Goal: Navigation & Orientation: Find specific page/section

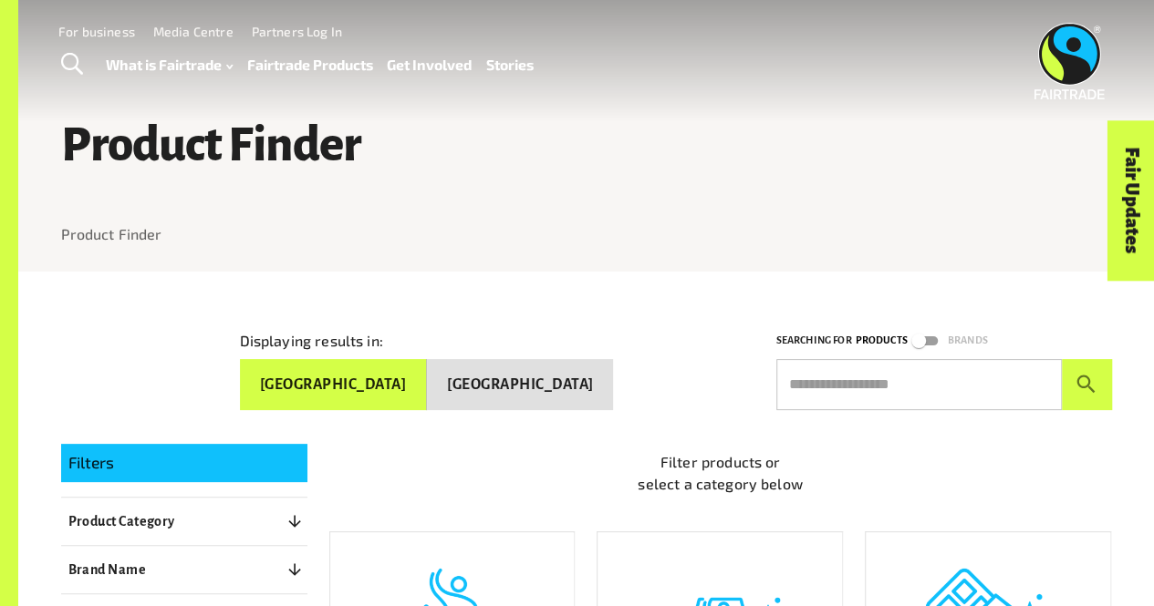
scroll to position [424, 0]
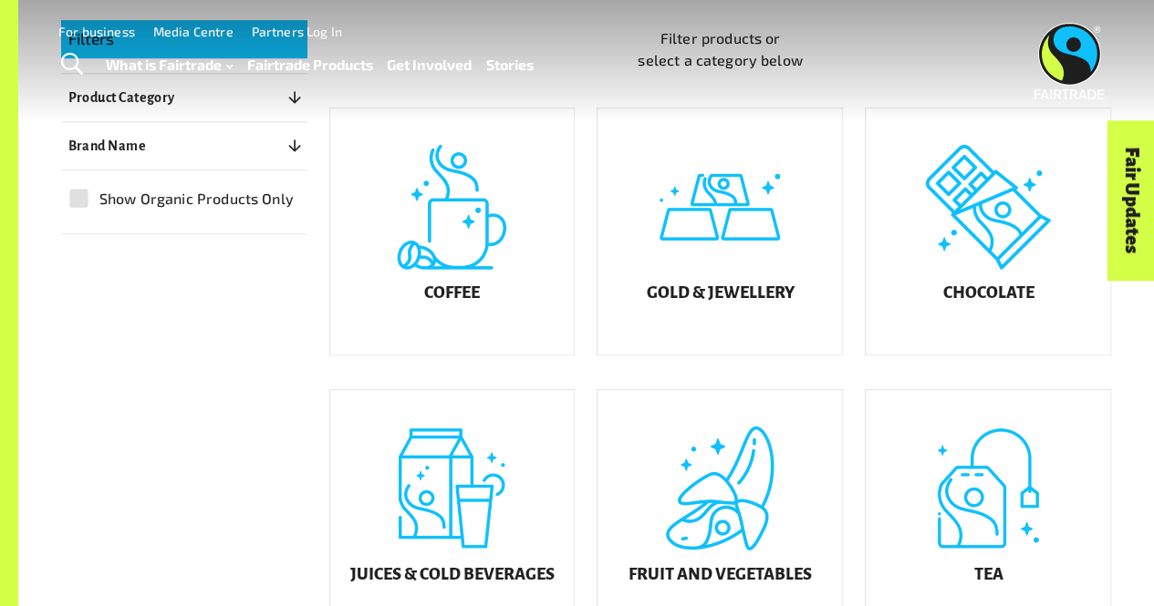
click at [983, 242] on div "Fair Updates" at bounding box center [1028, 257] width 160 height 47
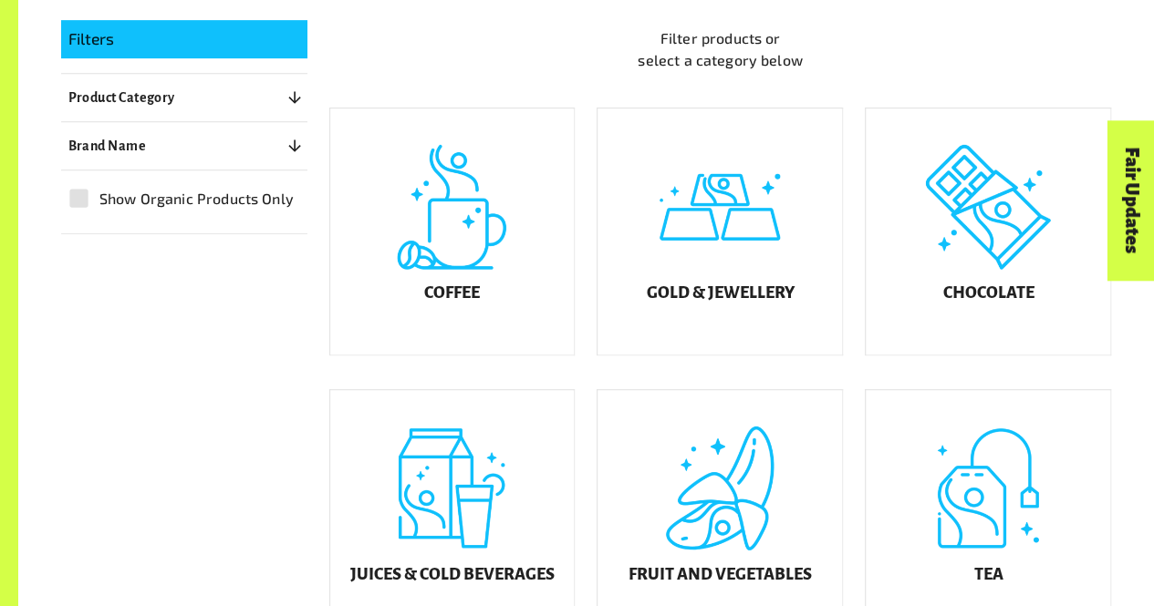
click at [978, 252] on div "Fair Updates" at bounding box center [1028, 257] width 160 height 47
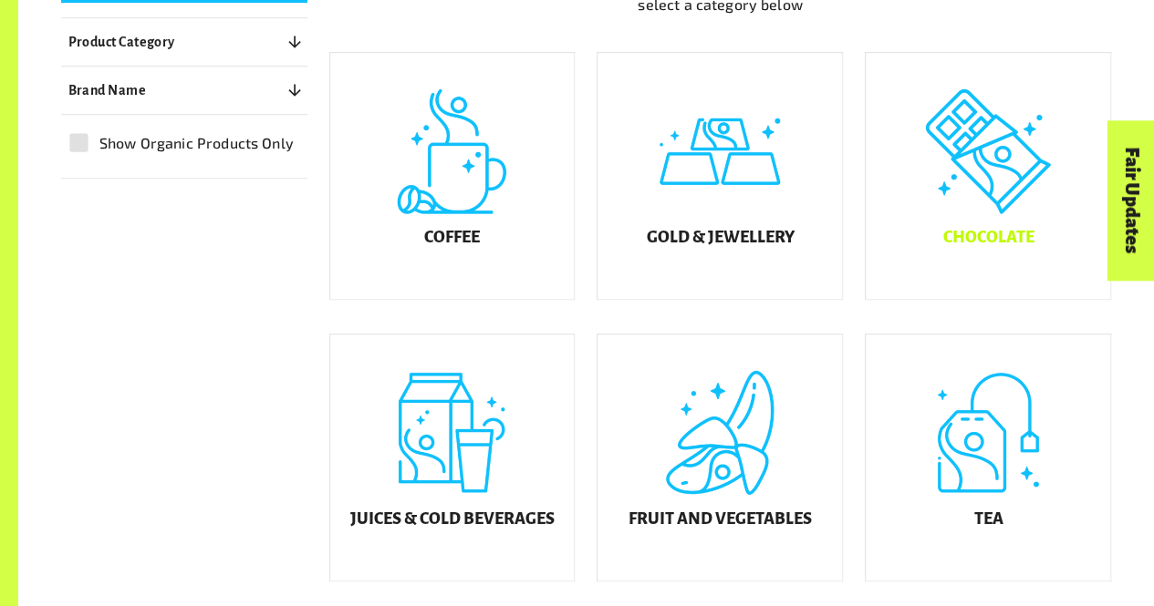
click at [953, 178] on div "Chocolate" at bounding box center [987, 176] width 244 height 246
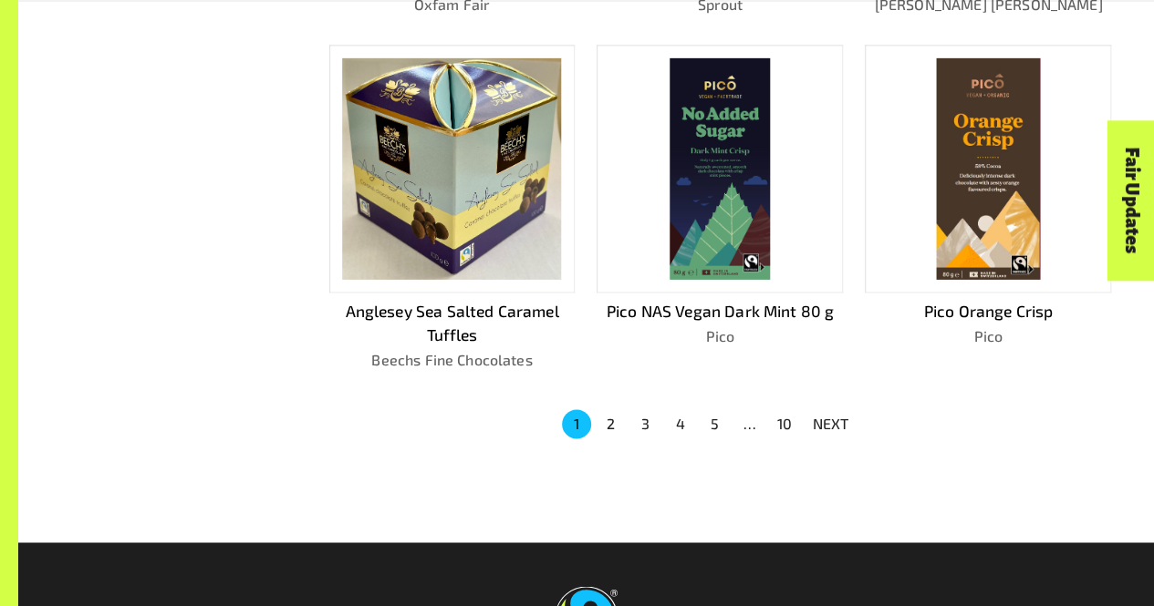
scroll to position [1172, 0]
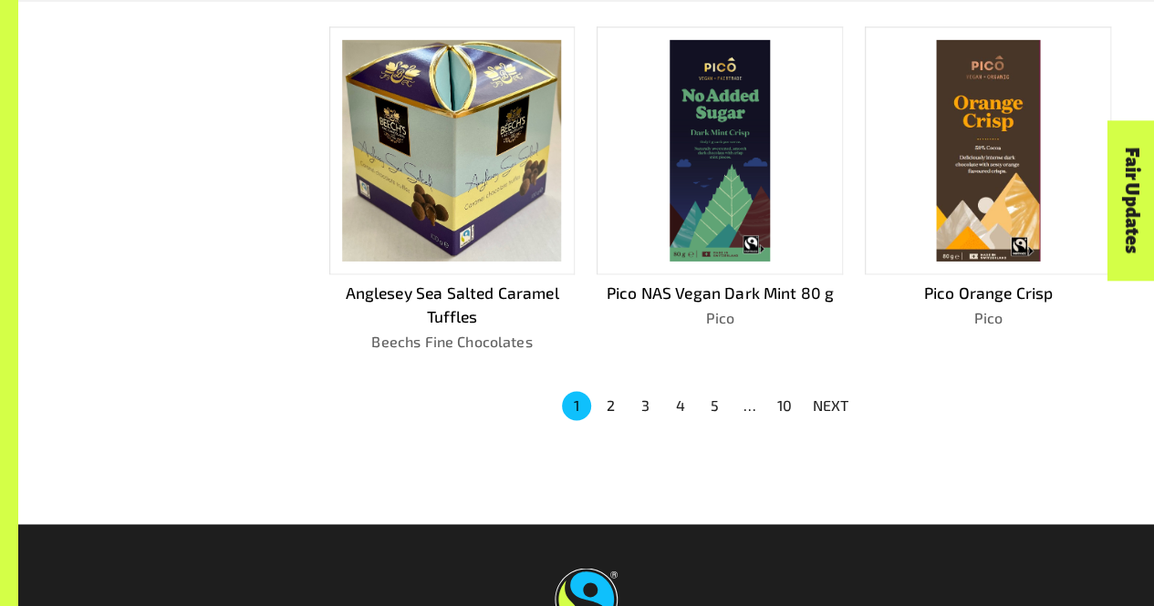
click at [575, 459] on div at bounding box center [586, 492] width 1051 height 66
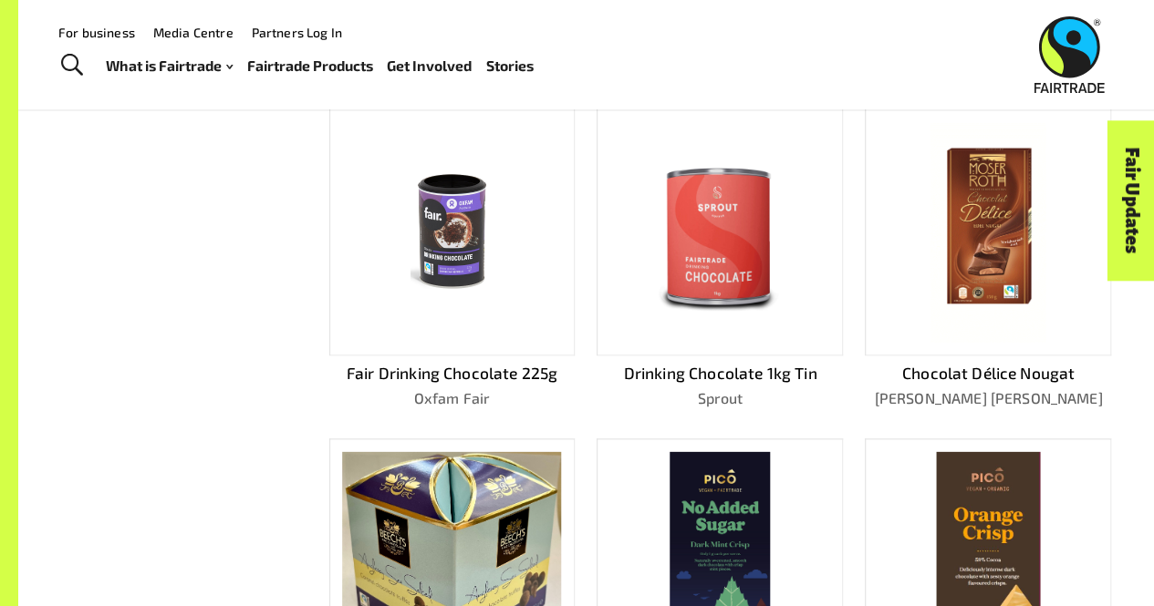
scroll to position [1026, 0]
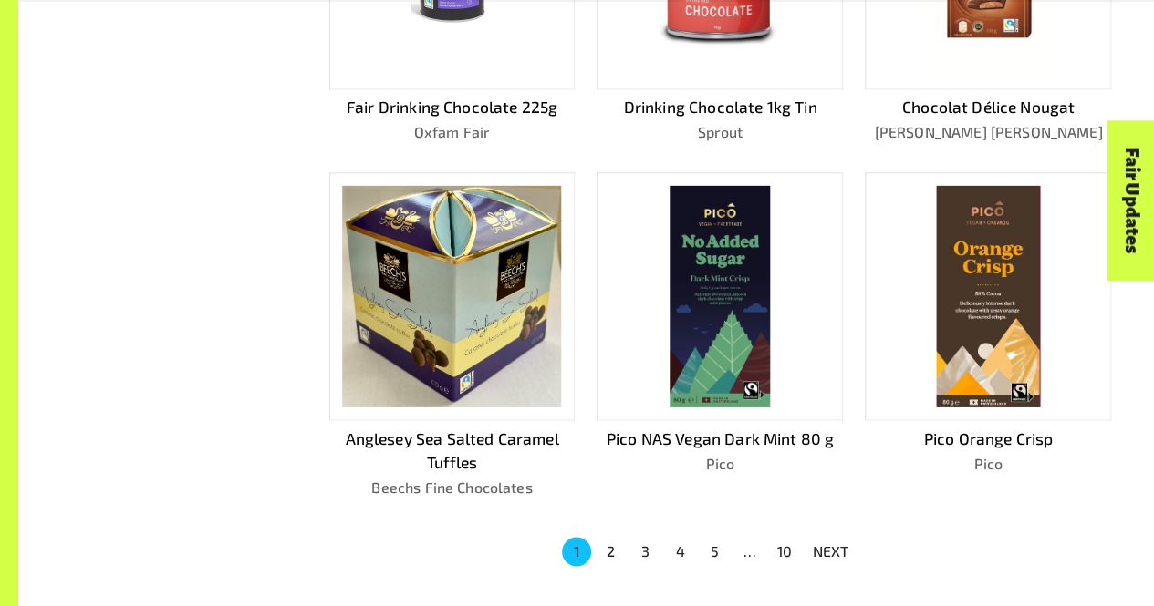
click at [607, 542] on button "2" at bounding box center [610, 551] width 29 height 29
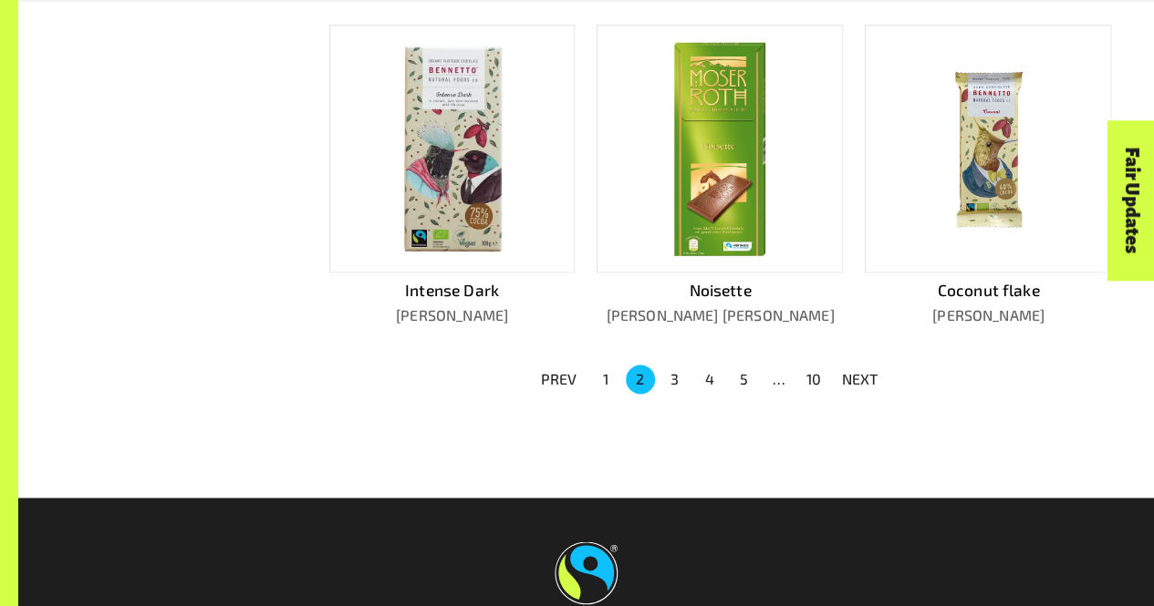
scroll to position [1223, 0]
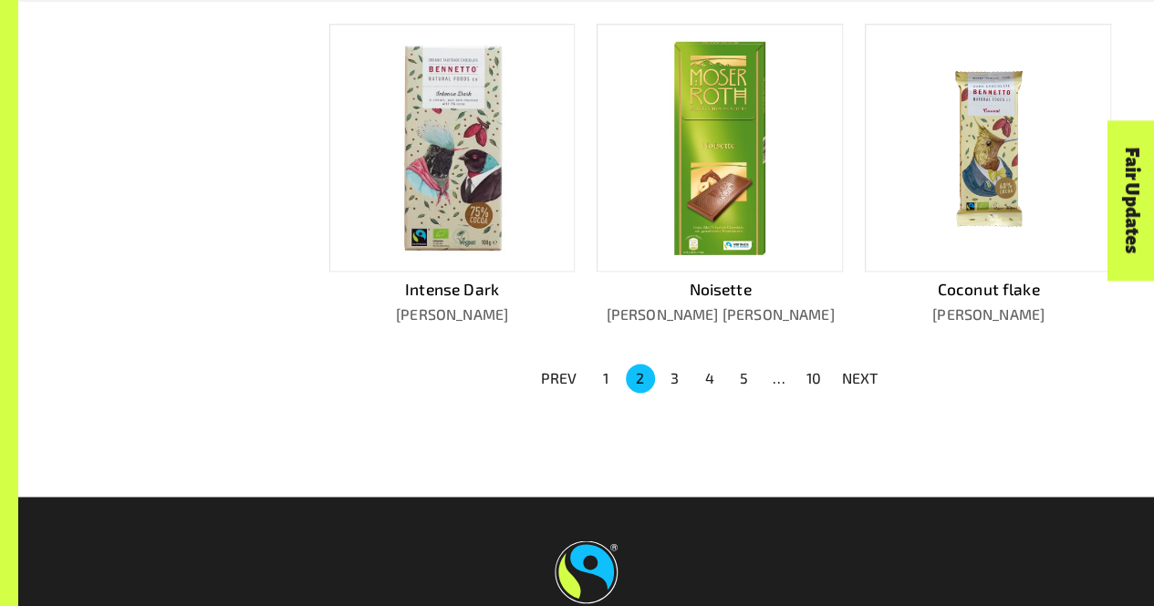
click at [676, 378] on button "3" at bounding box center [674, 378] width 29 height 29
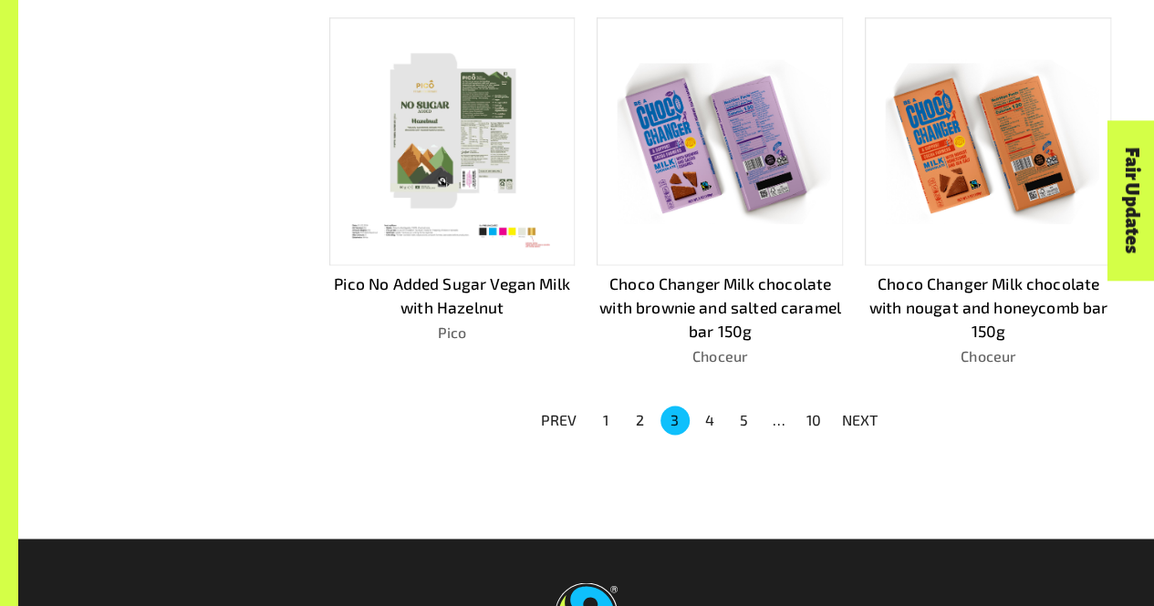
scroll to position [1183, 0]
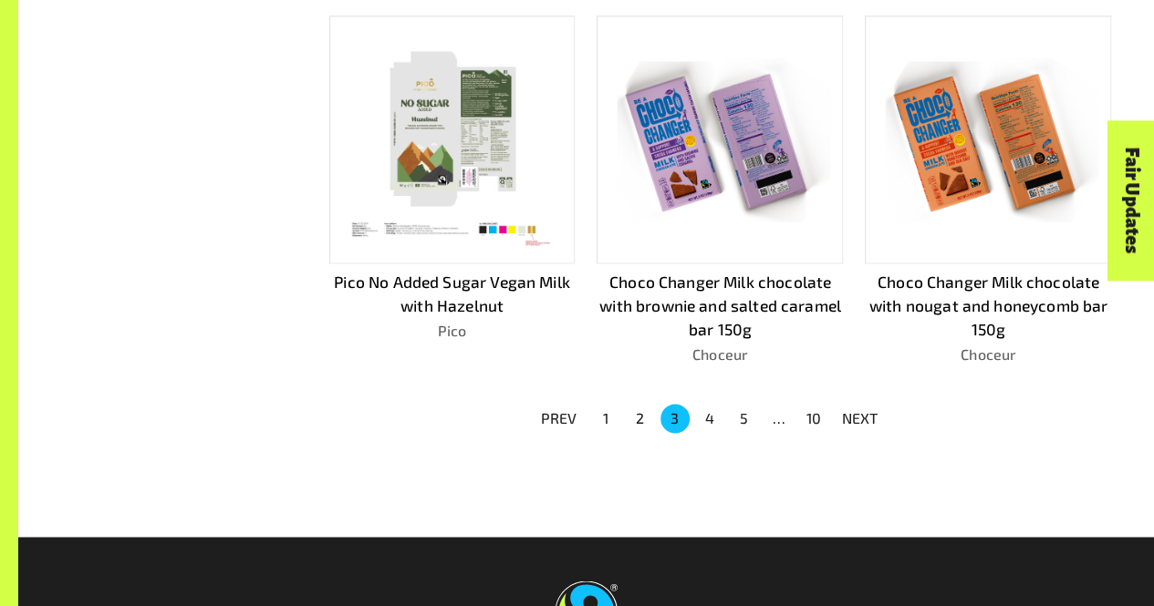
click at [708, 417] on button "4" at bounding box center [709, 418] width 29 height 29
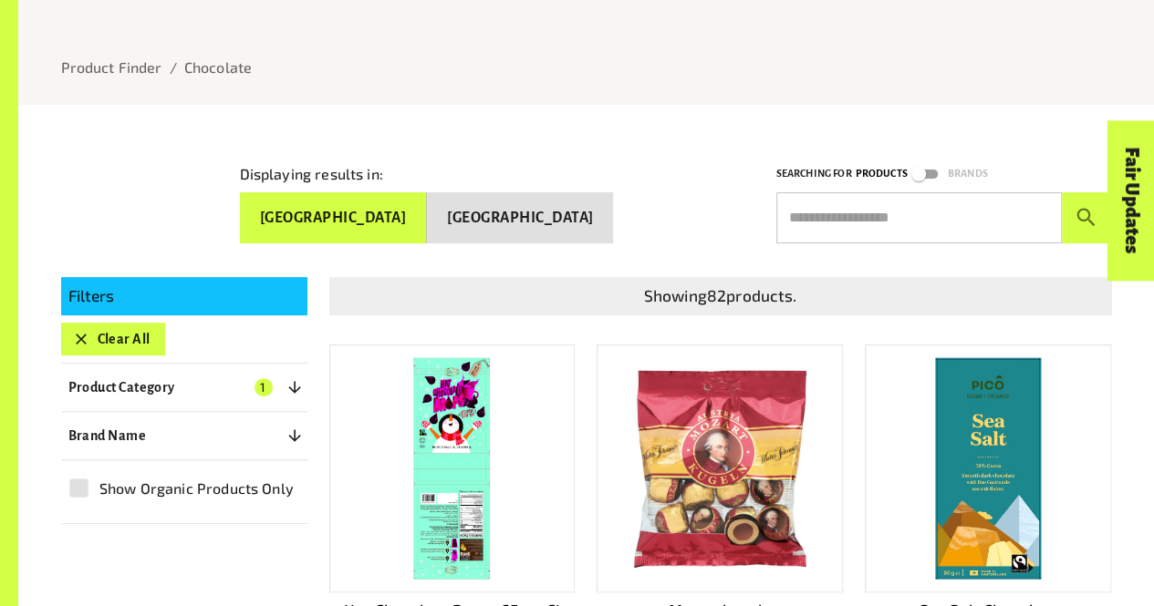
scroll to position [180, 0]
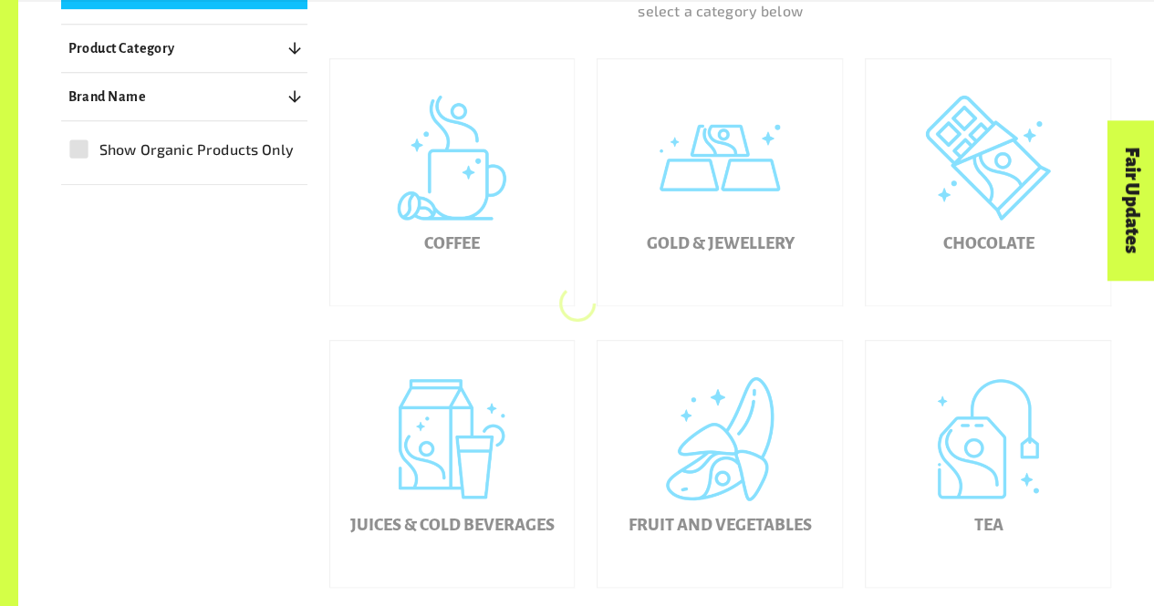
scroll to position [480, 0]
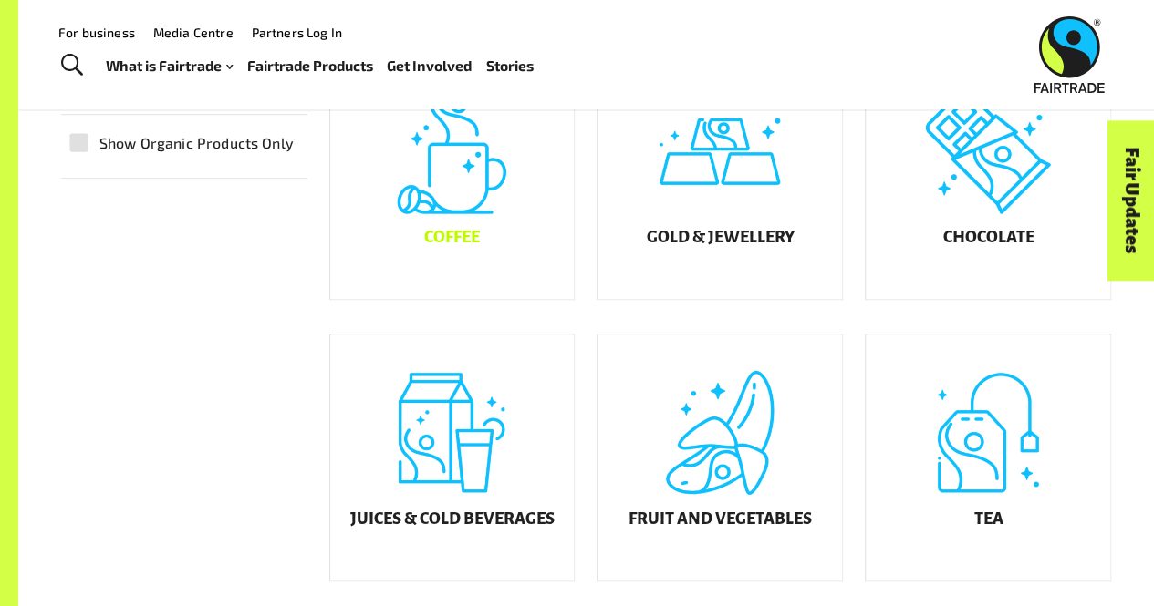
click at [431, 189] on div "Coffee" at bounding box center [452, 176] width 244 height 246
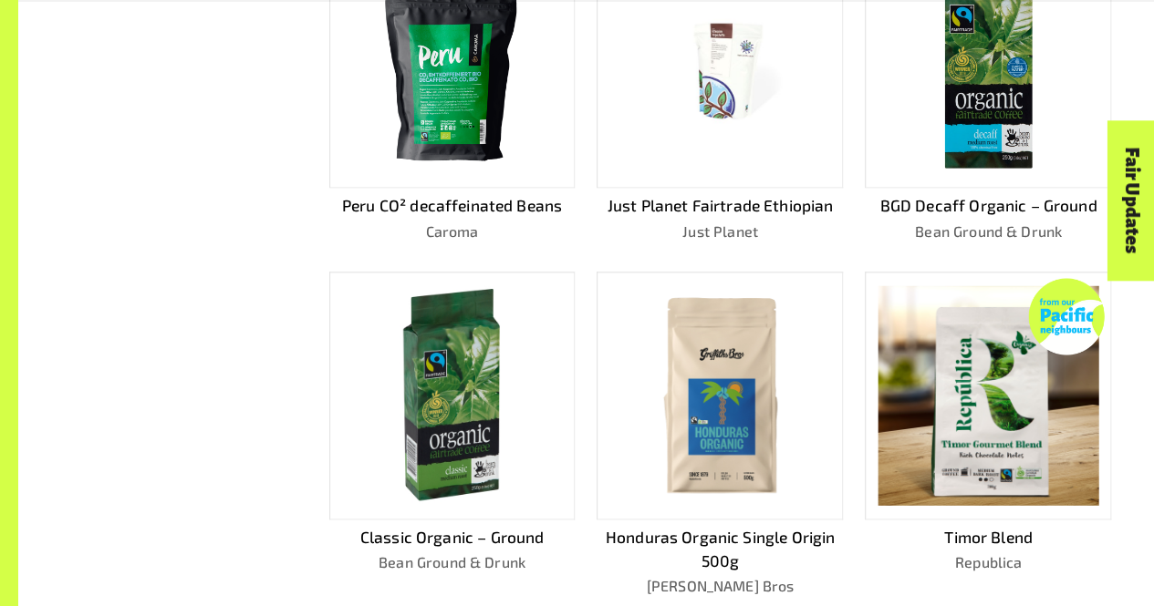
scroll to position [1342, 0]
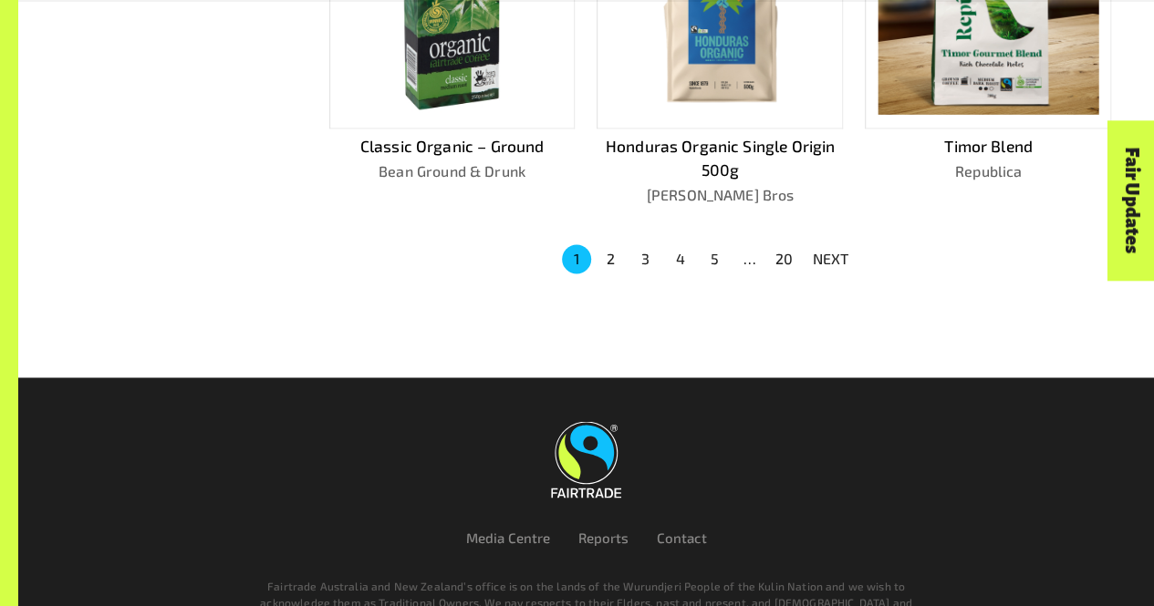
click at [607, 244] on button "2" at bounding box center [610, 258] width 29 height 29
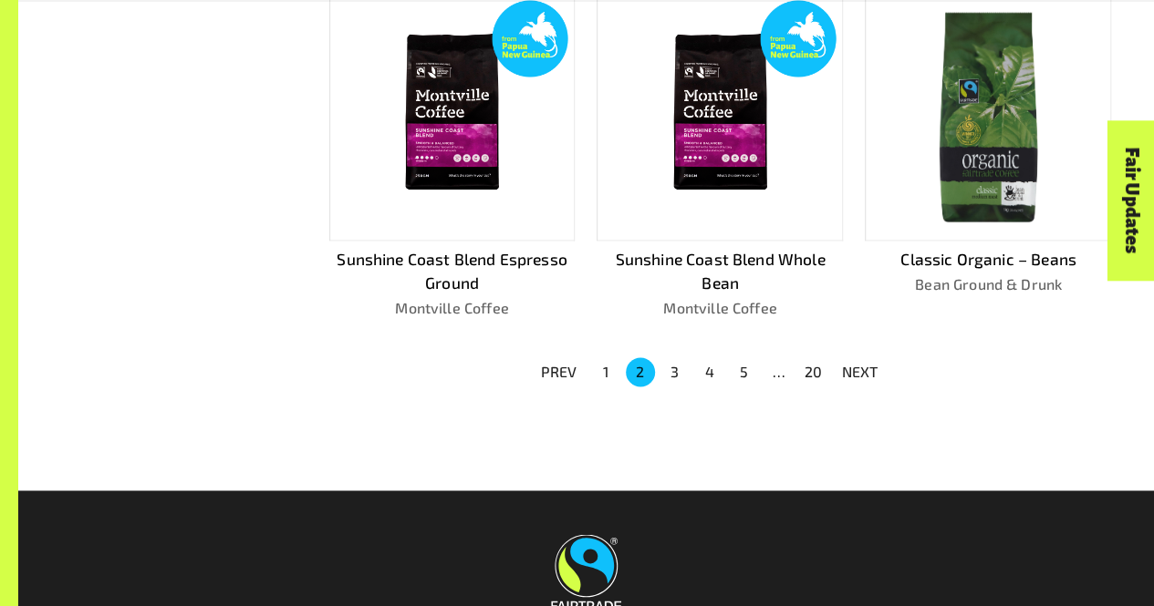
scroll to position [1207, 0]
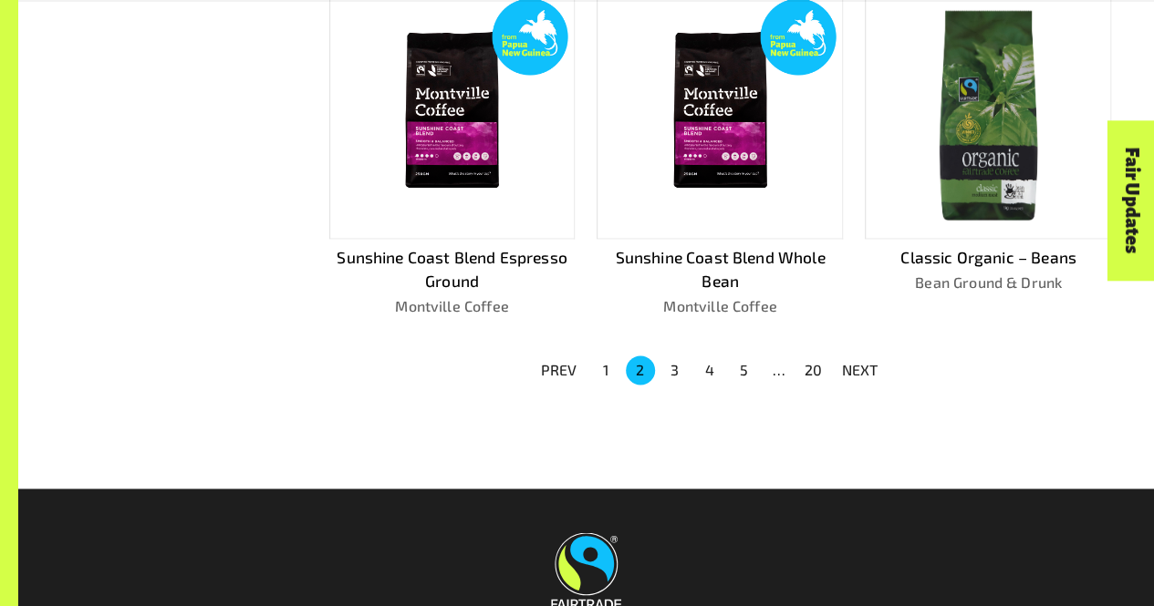
click at [668, 368] on button "3" at bounding box center [674, 370] width 29 height 29
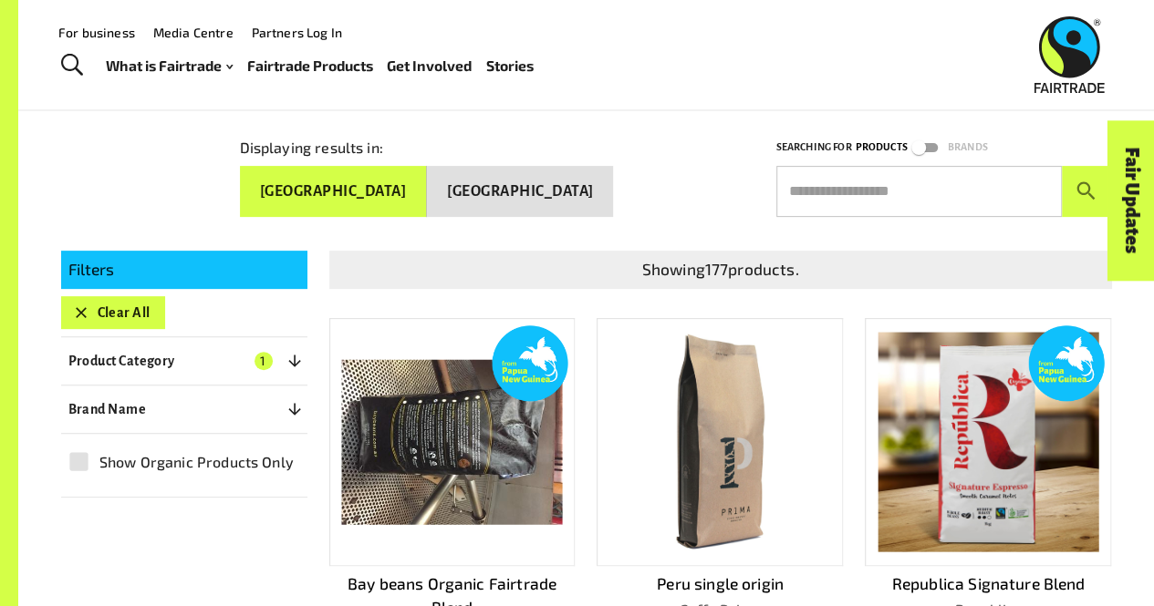
scroll to position [192, 0]
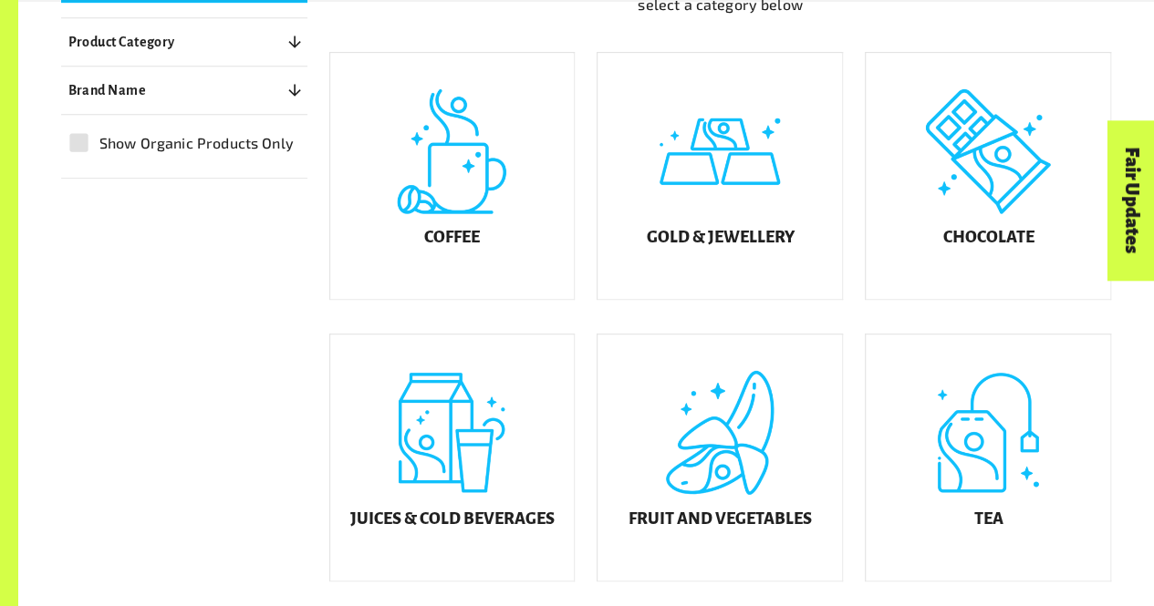
scroll to position [535, 0]
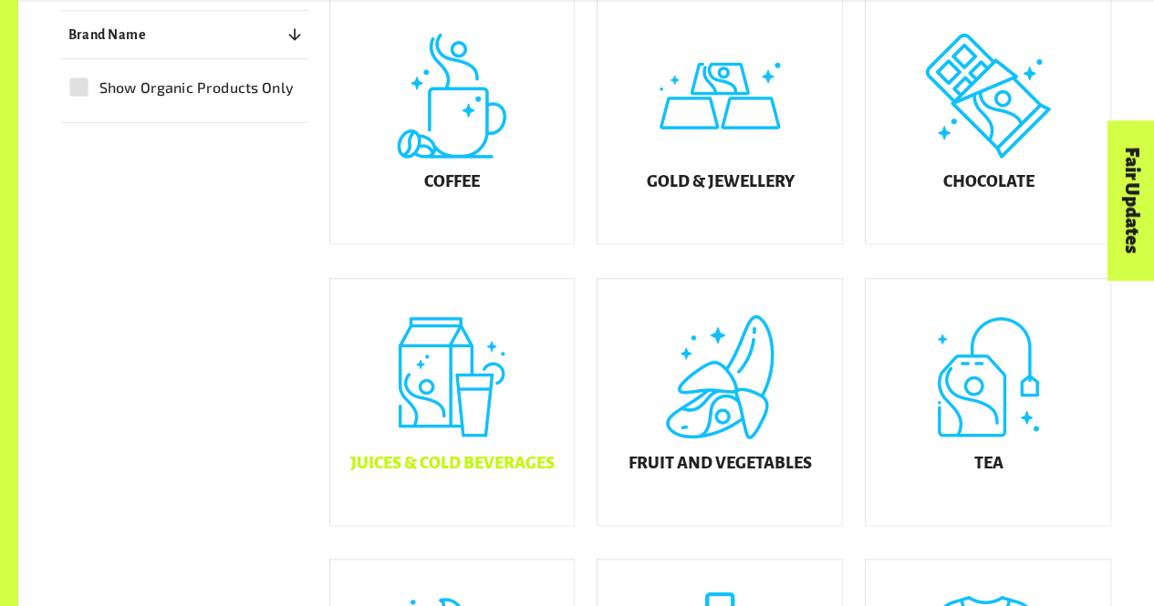
click at [516, 392] on div "Juices & Cold Beverages" at bounding box center [452, 402] width 244 height 246
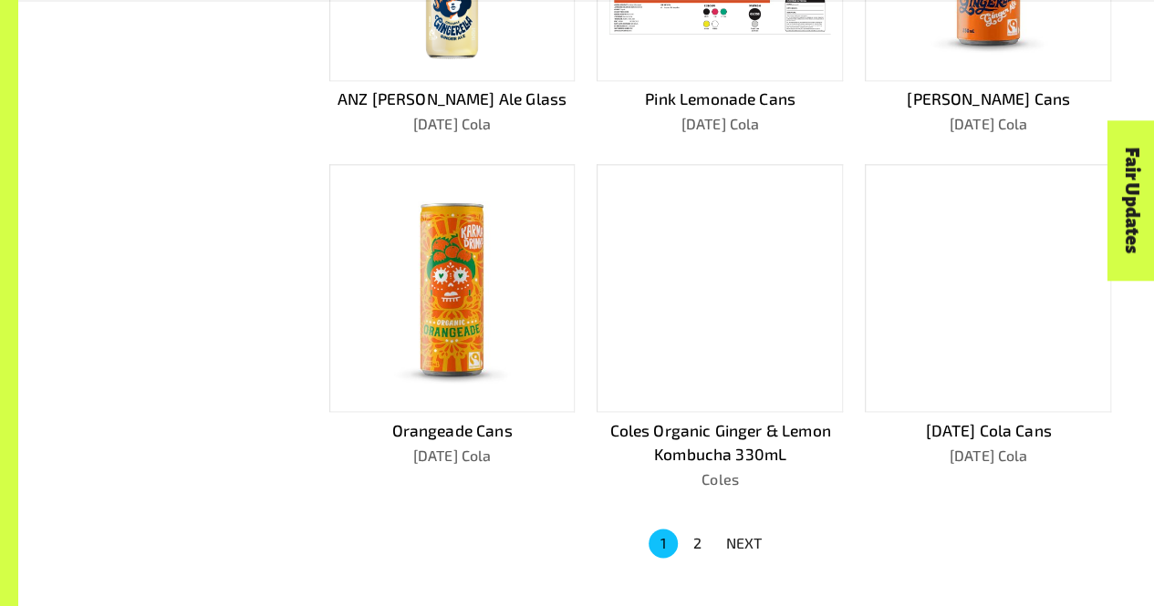
scroll to position [1035, 0]
click at [704, 539] on button "2" at bounding box center [697, 542] width 29 height 29
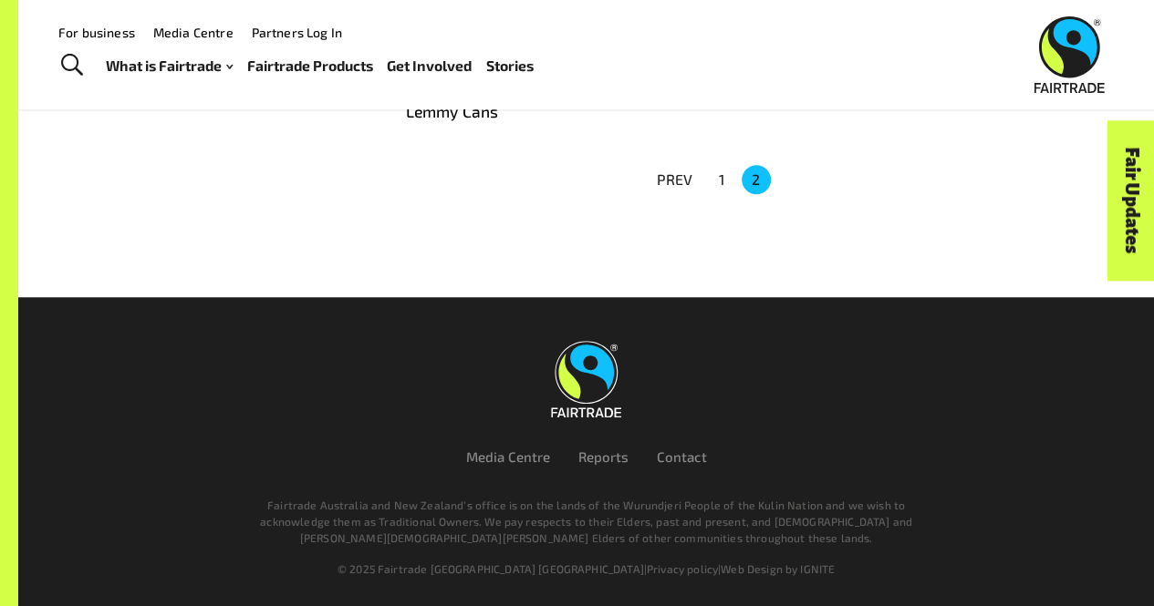
scroll to position [303, 0]
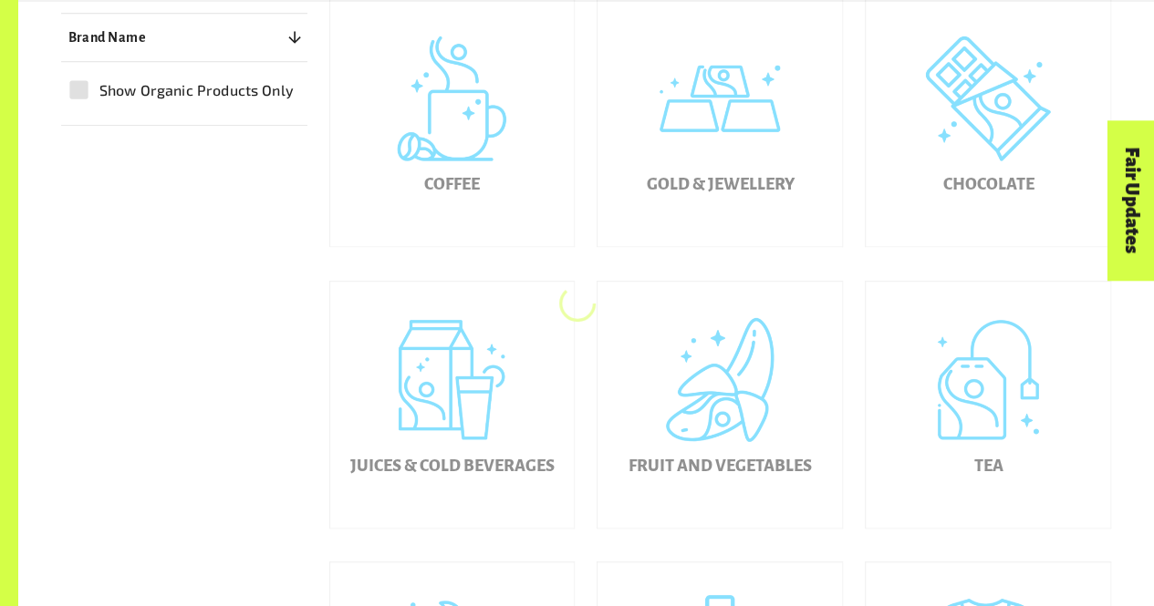
scroll to position [535, 0]
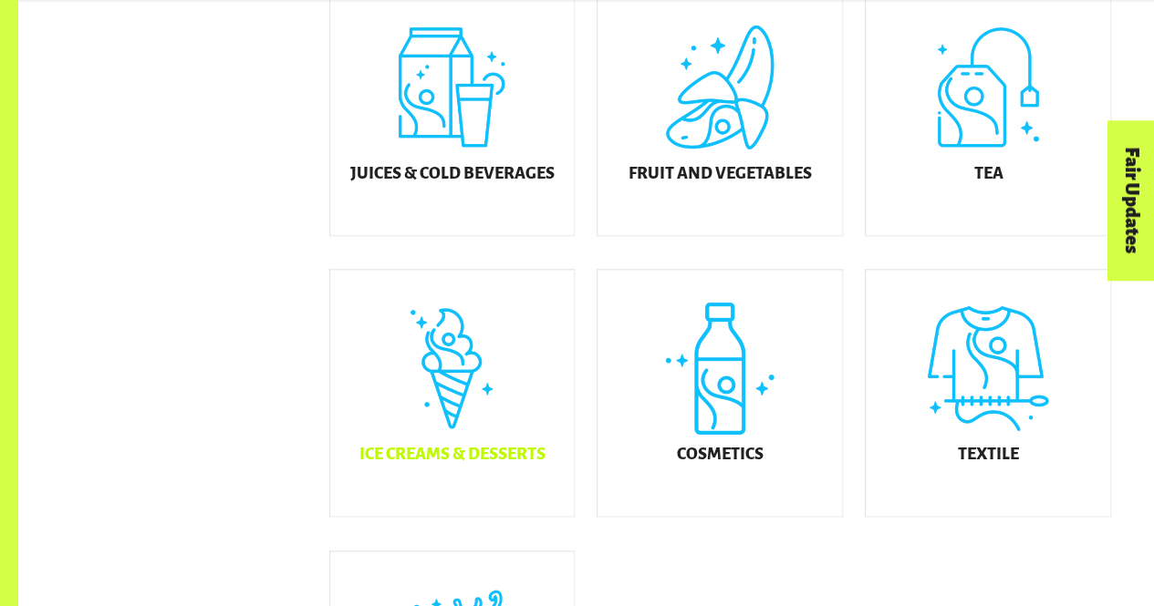
click at [443, 378] on div "Ice Creams & Desserts" at bounding box center [452, 393] width 244 height 246
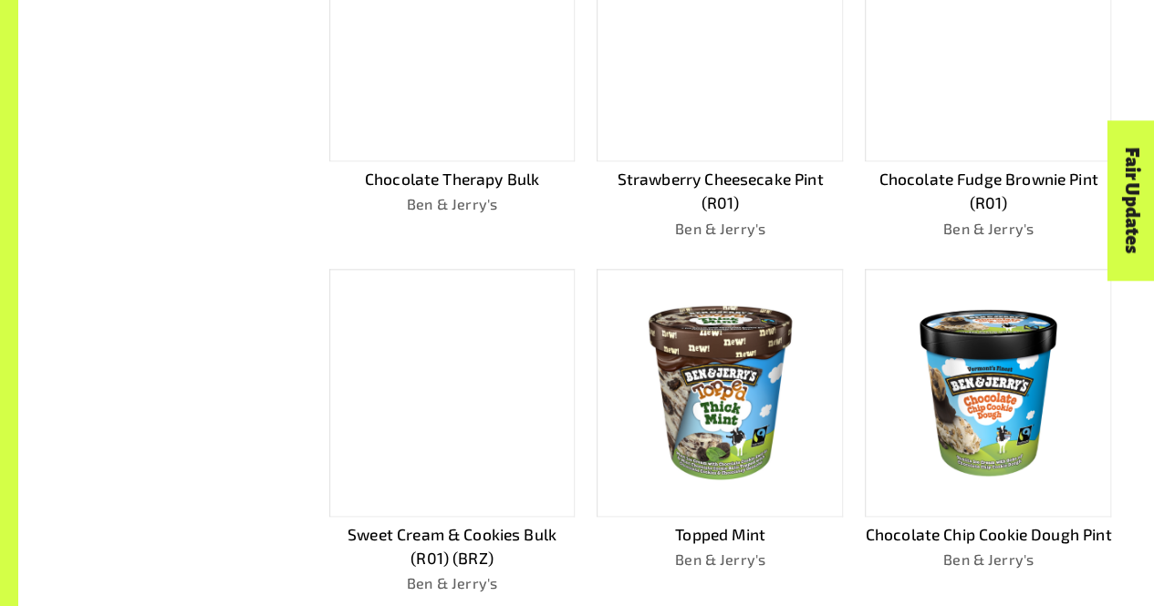
scroll to position [1283, 0]
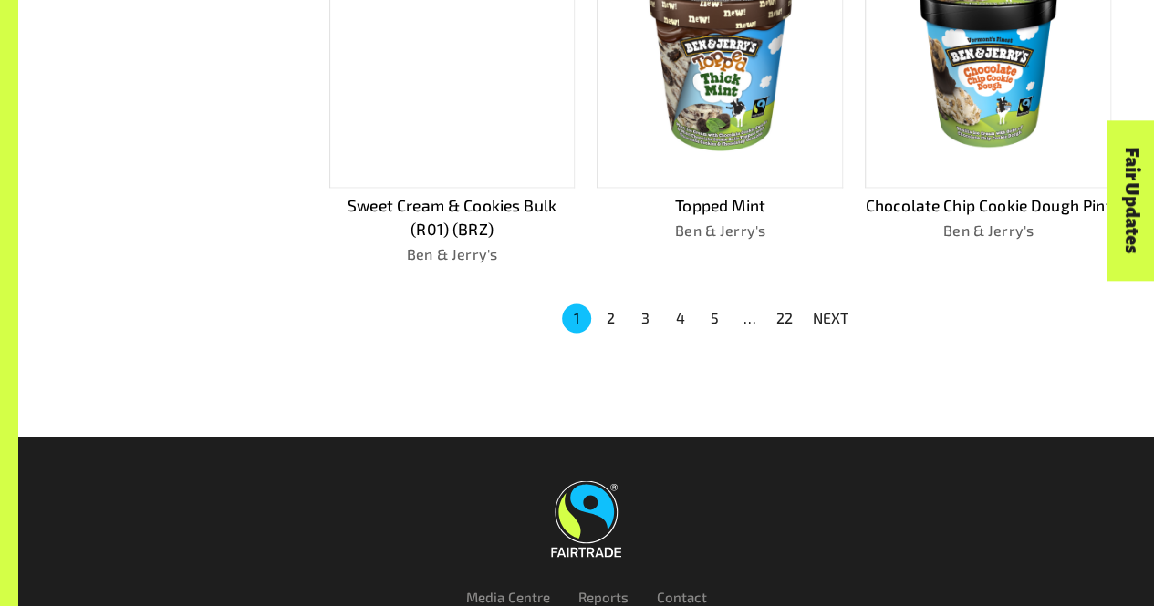
click at [602, 313] on button "2" at bounding box center [610, 318] width 29 height 29
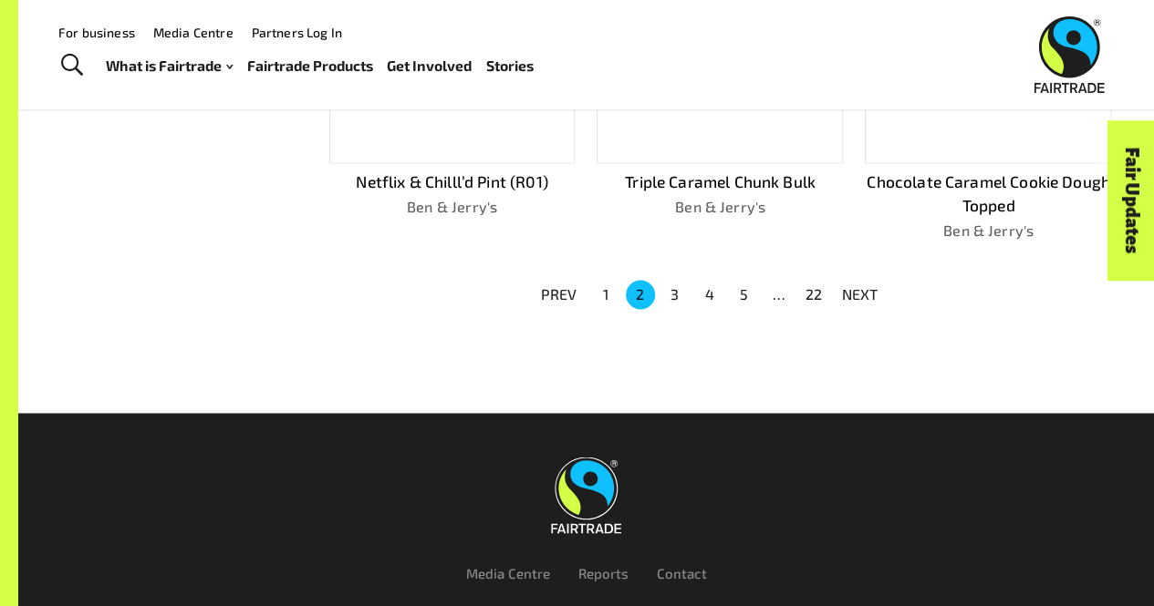
scroll to position [1259, 0]
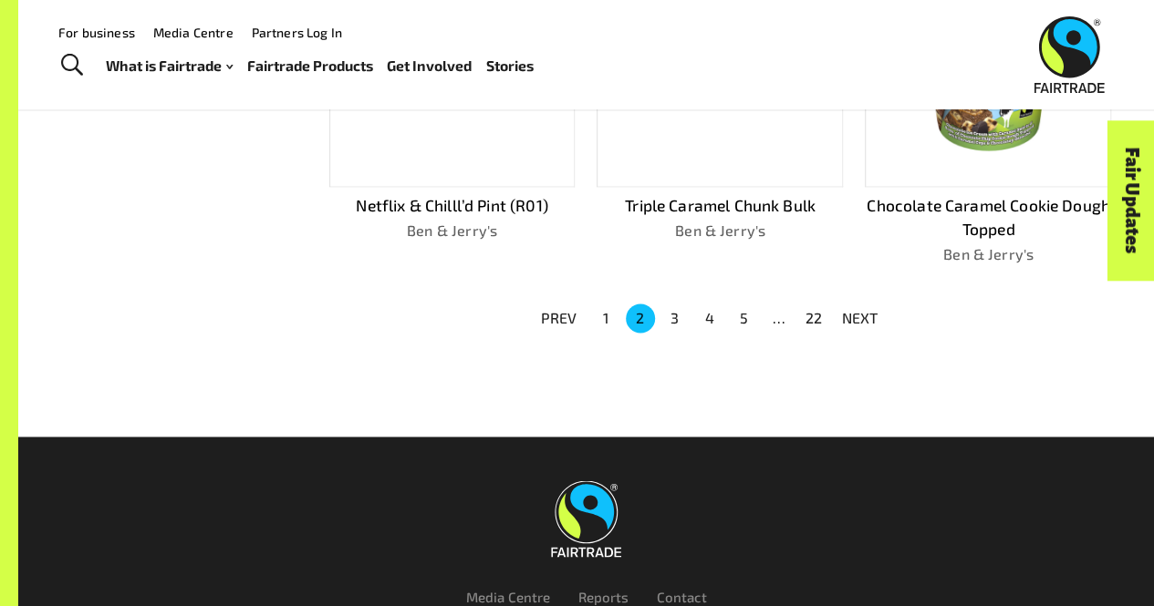
click at [668, 316] on button "3" at bounding box center [674, 318] width 29 height 29
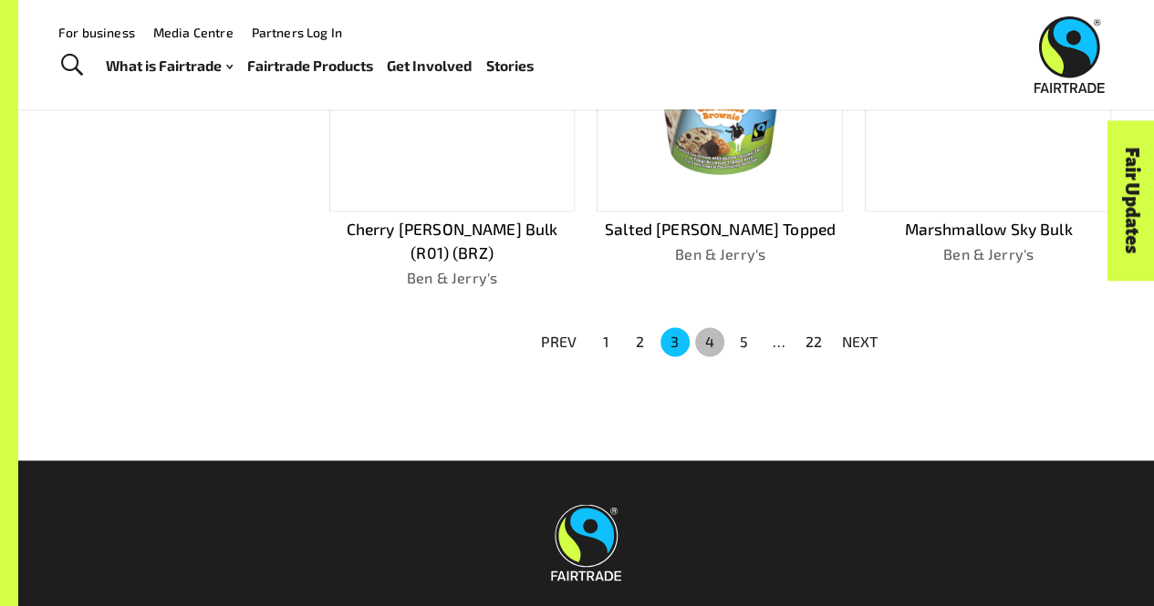
click at [703, 327] on button "4" at bounding box center [709, 341] width 29 height 29
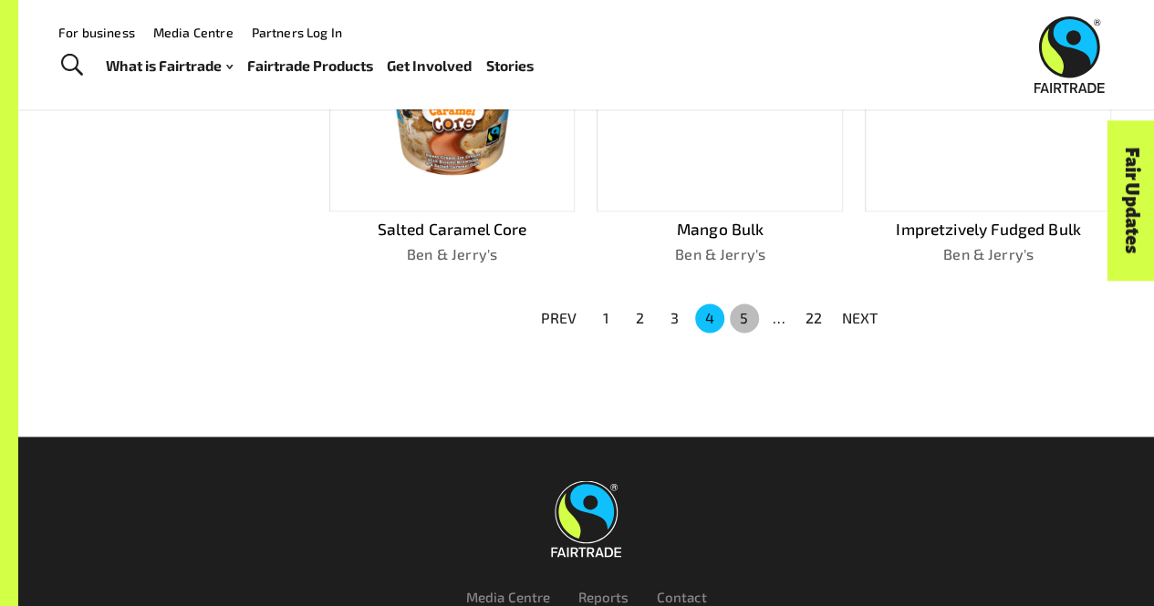
click at [751, 316] on button "5" at bounding box center [744, 318] width 29 height 29
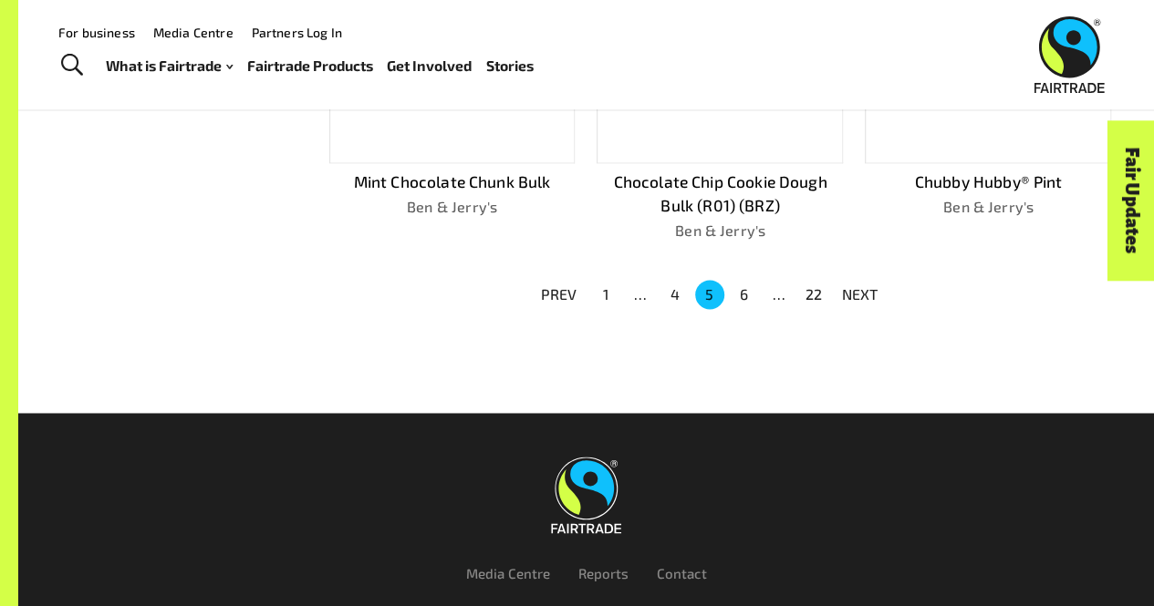
scroll to position [1236, 0]
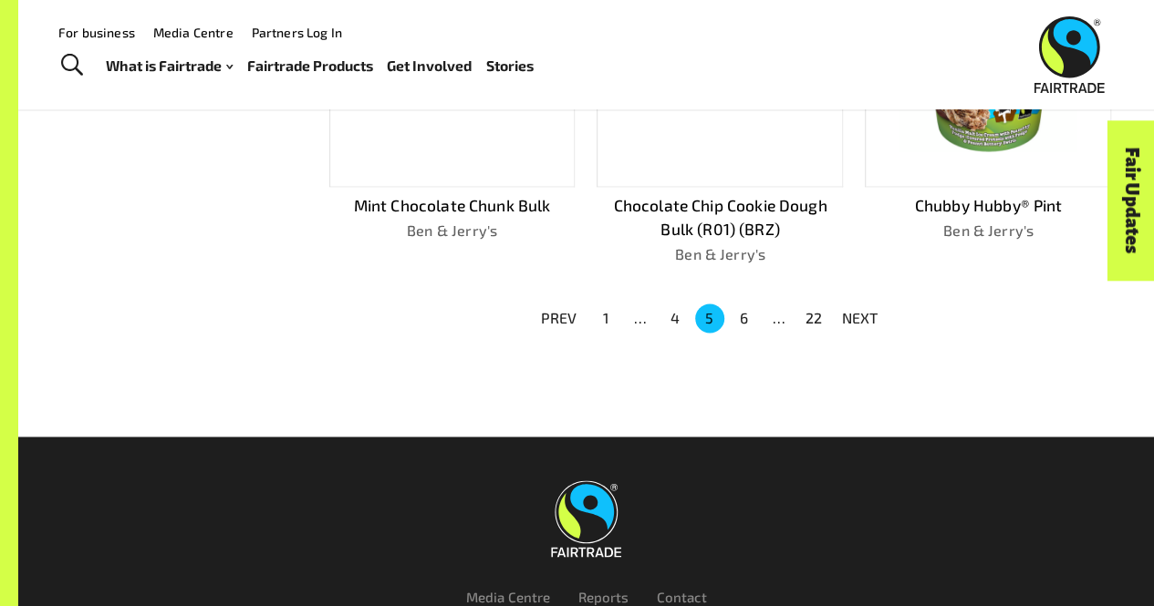
click at [857, 311] on p "NEXT" at bounding box center [860, 318] width 36 height 22
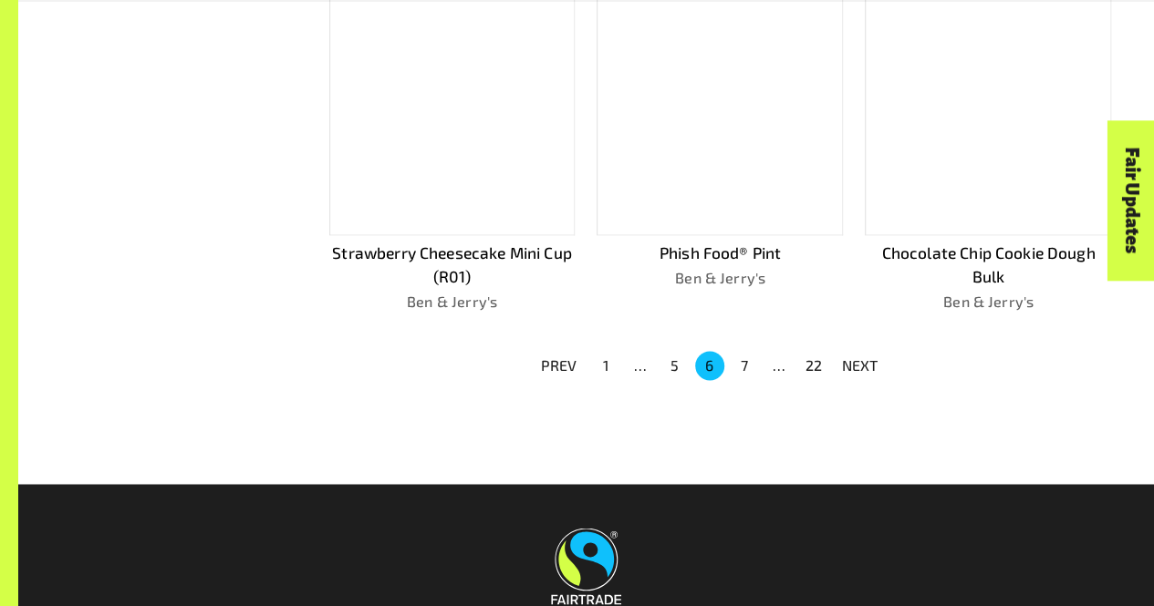
scroll to position [1283, 0]
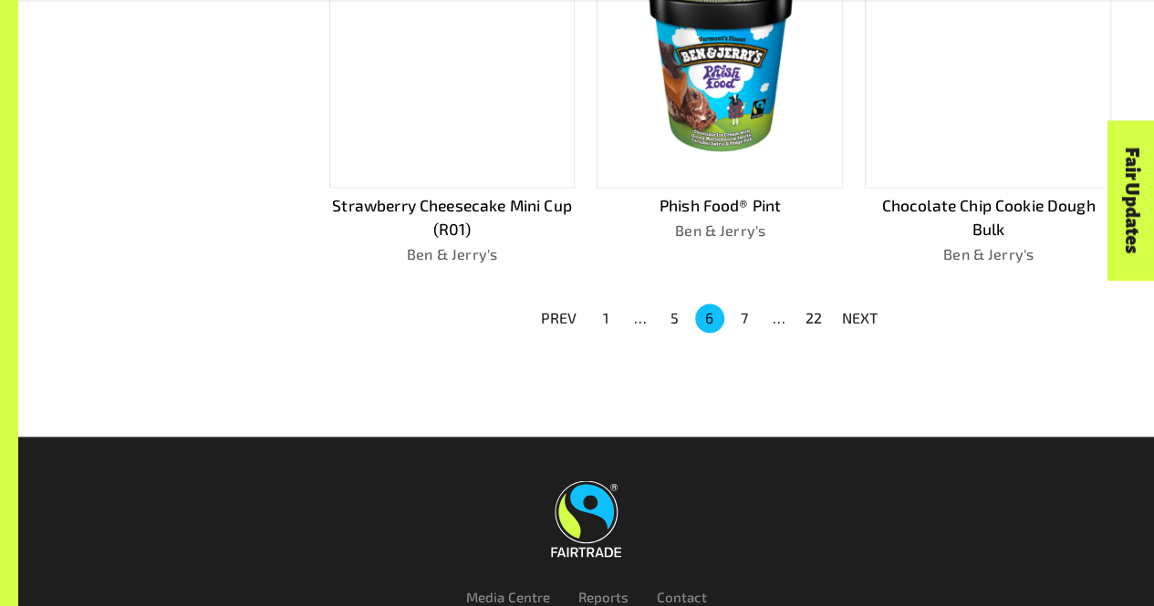
click at [857, 311] on p "NEXT" at bounding box center [860, 318] width 36 height 22
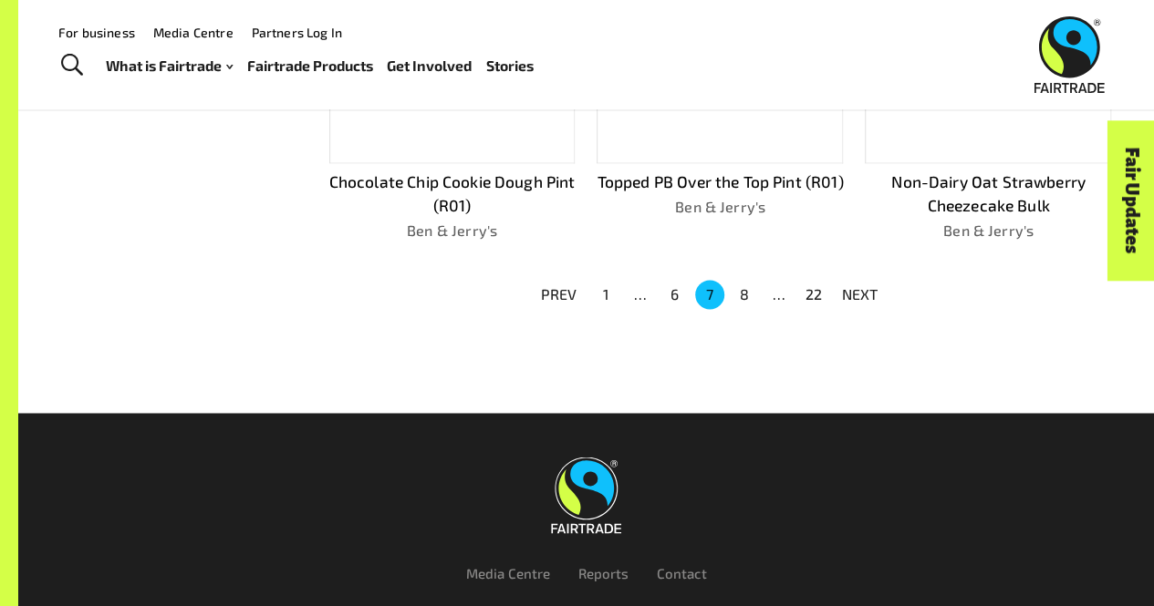
scroll to position [1259, 0]
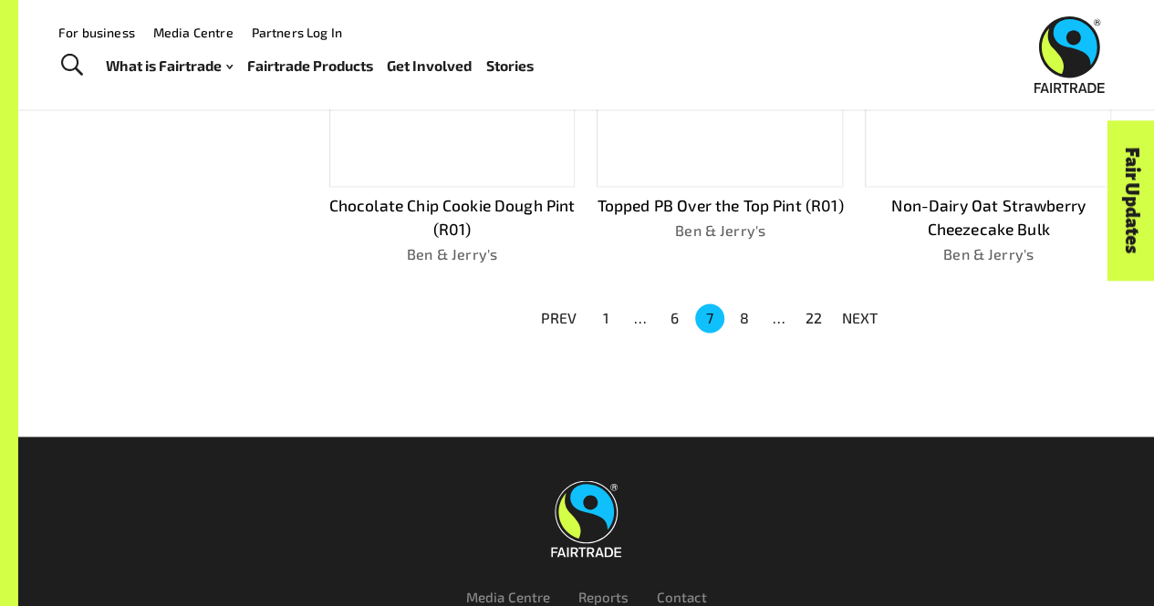
click at [857, 311] on p "NEXT" at bounding box center [860, 318] width 36 height 22
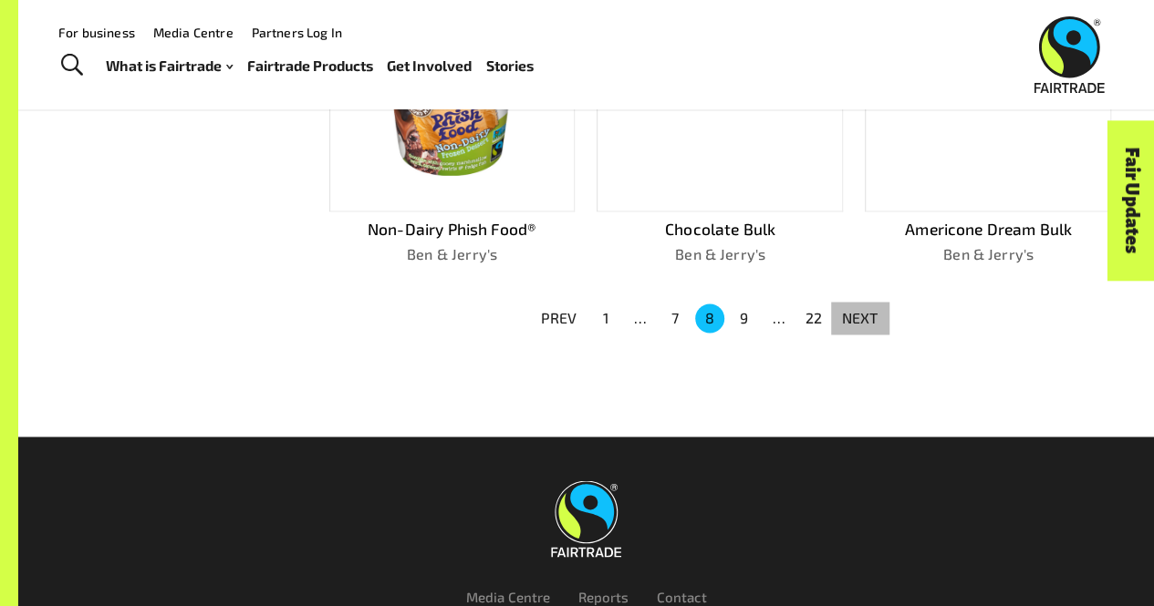
click at [857, 311] on p "NEXT" at bounding box center [860, 318] width 36 height 22
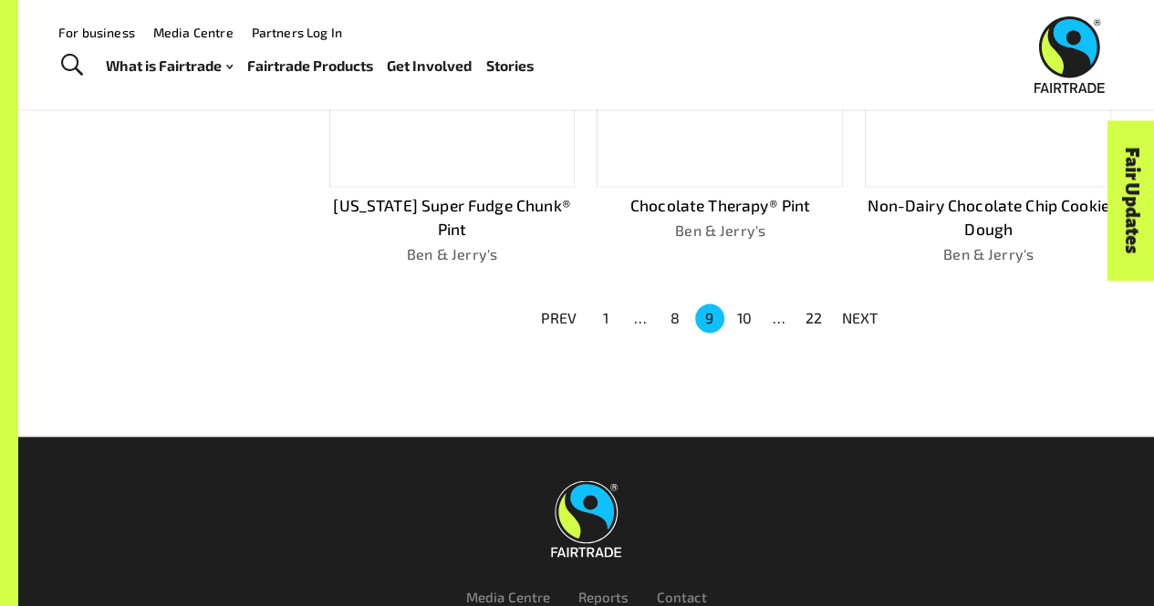
scroll to position [1236, 0]
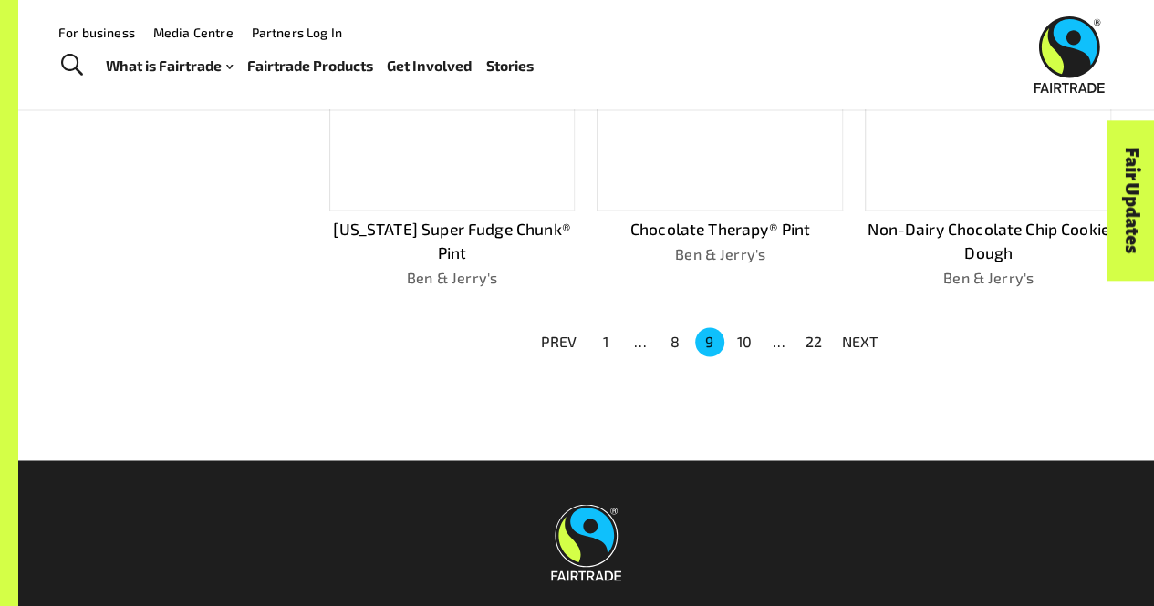
click at [857, 331] on p "NEXT" at bounding box center [860, 342] width 36 height 22
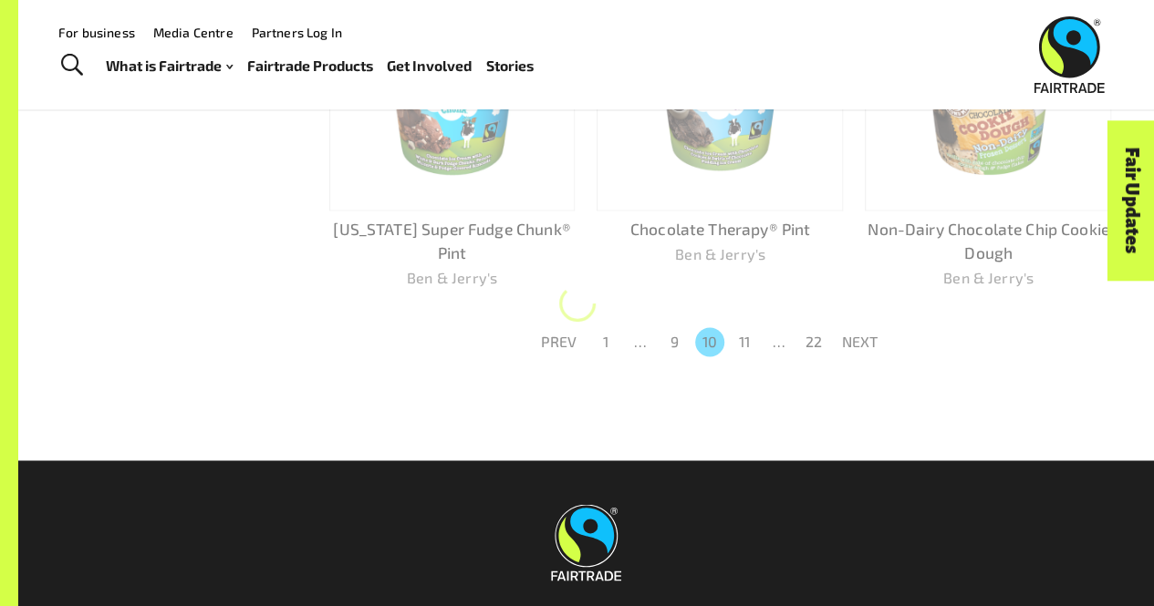
scroll to position [1283, 0]
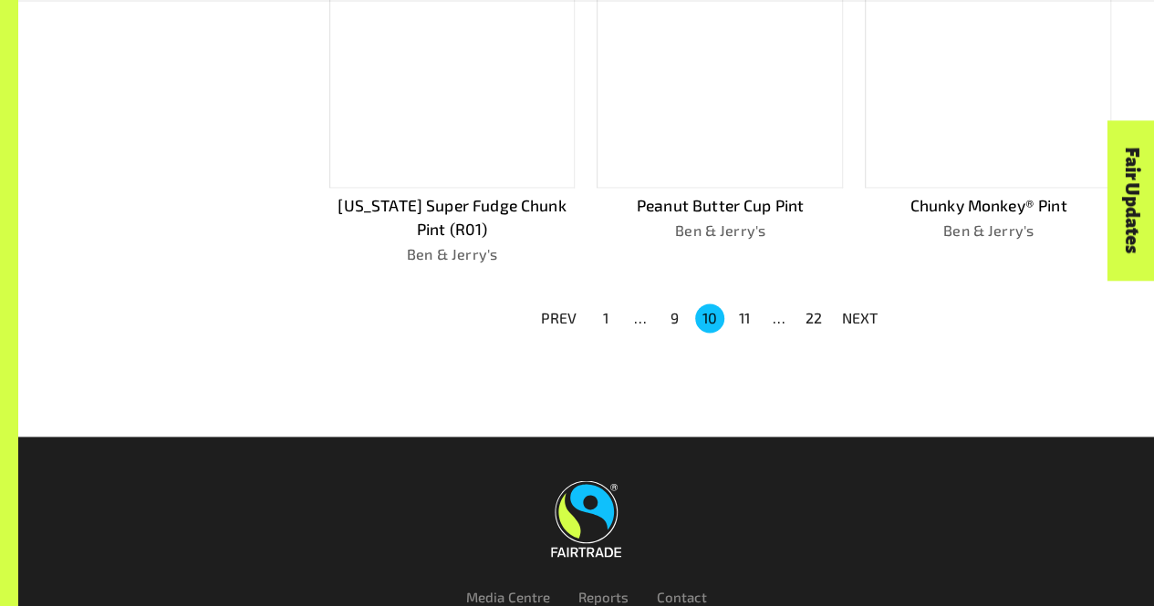
click at [857, 311] on p "NEXT" at bounding box center [860, 318] width 36 height 22
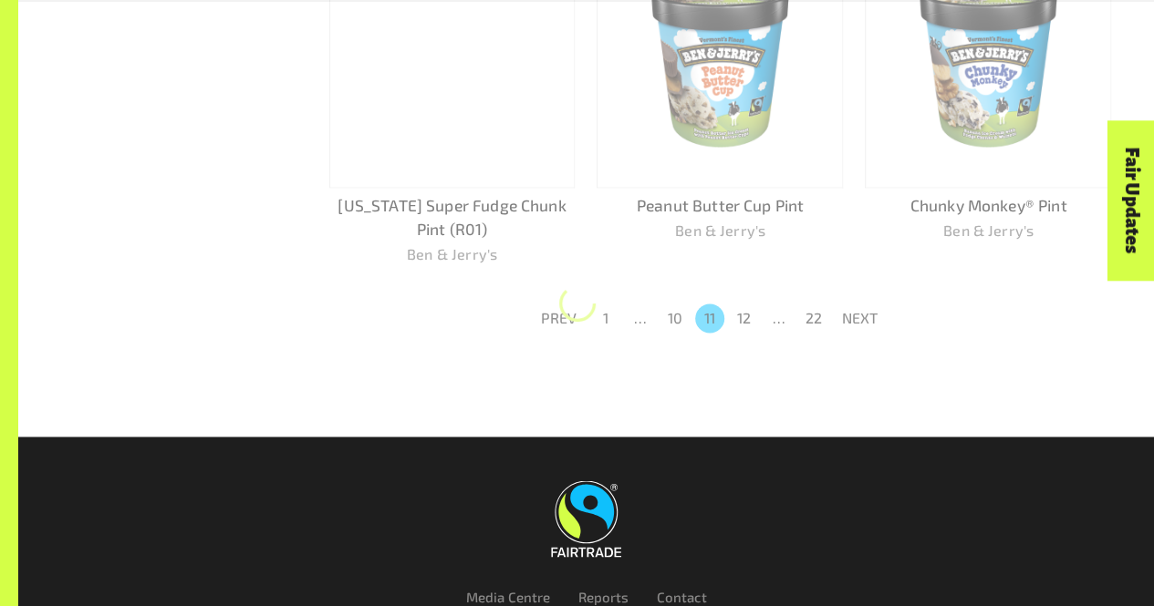
scroll to position [1259, 0]
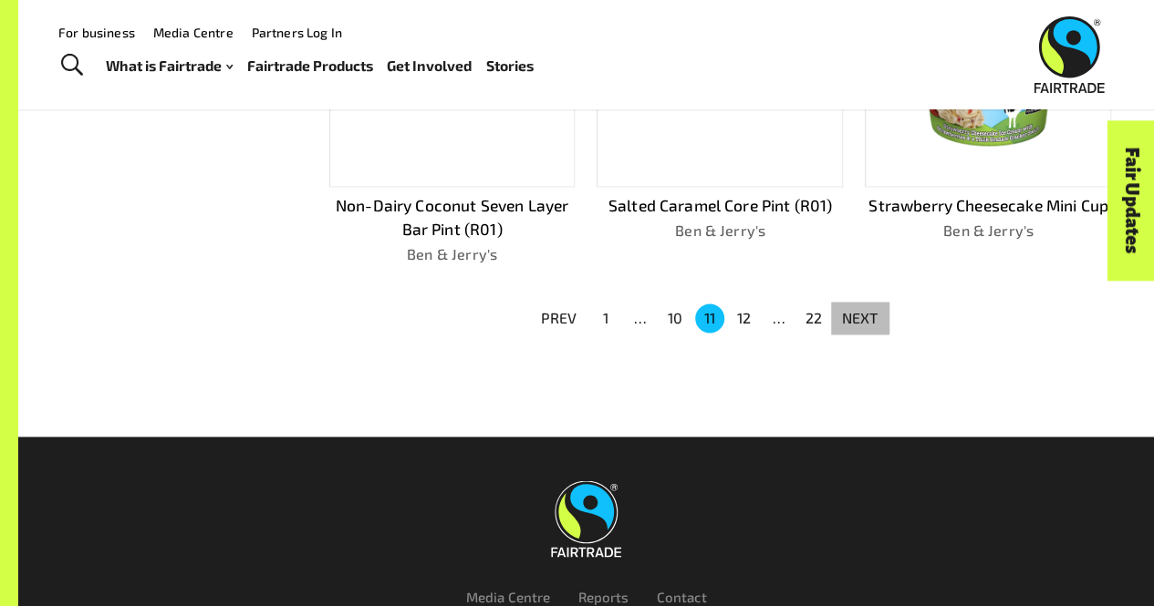
click at [857, 311] on p "NEXT" at bounding box center [860, 318] width 36 height 22
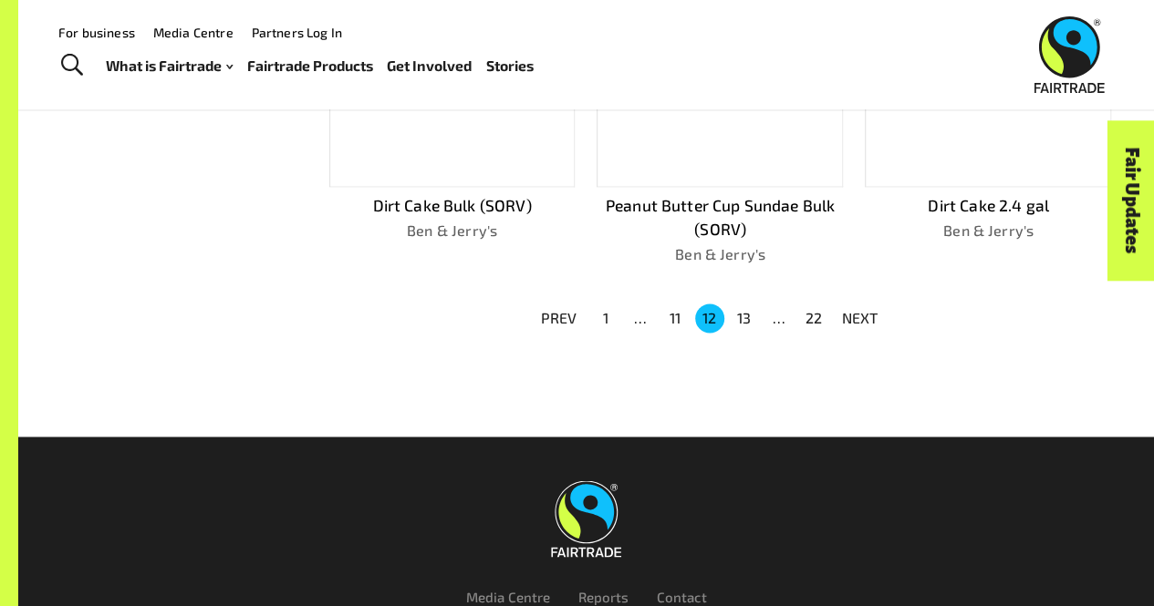
click at [857, 311] on p "NEXT" at bounding box center [860, 318] width 36 height 22
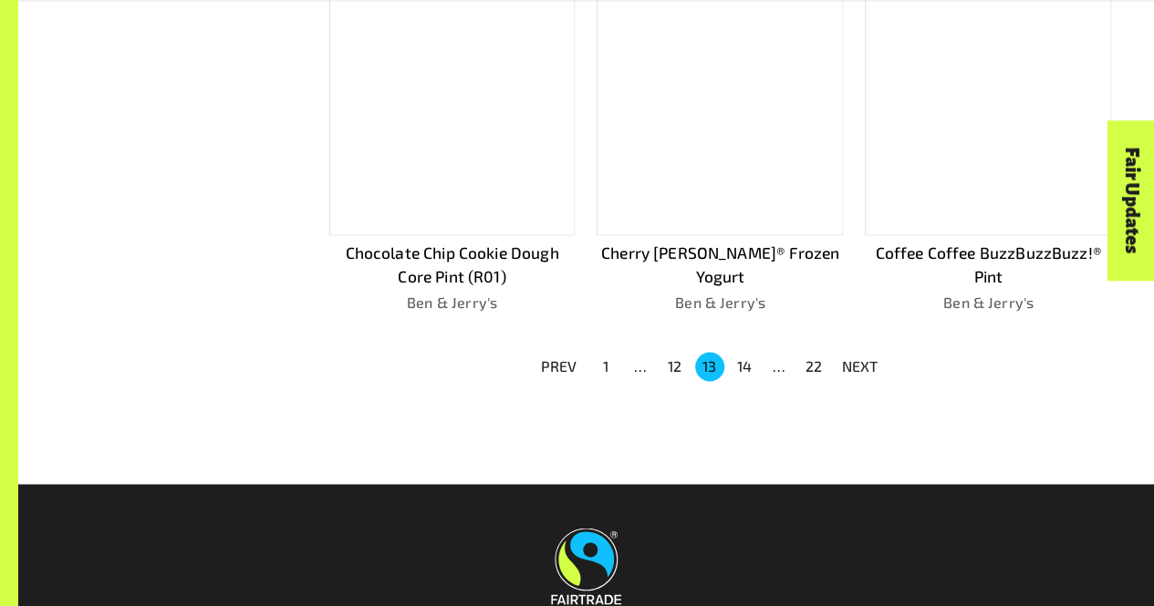
scroll to position [1283, 0]
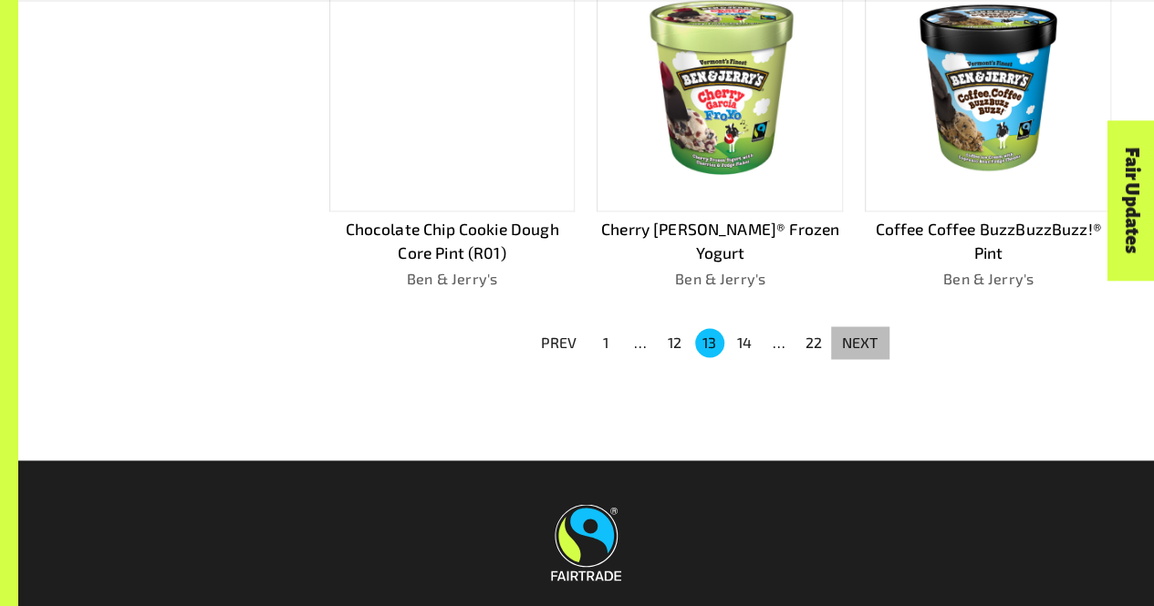
click at [857, 332] on p "NEXT" at bounding box center [860, 343] width 36 height 22
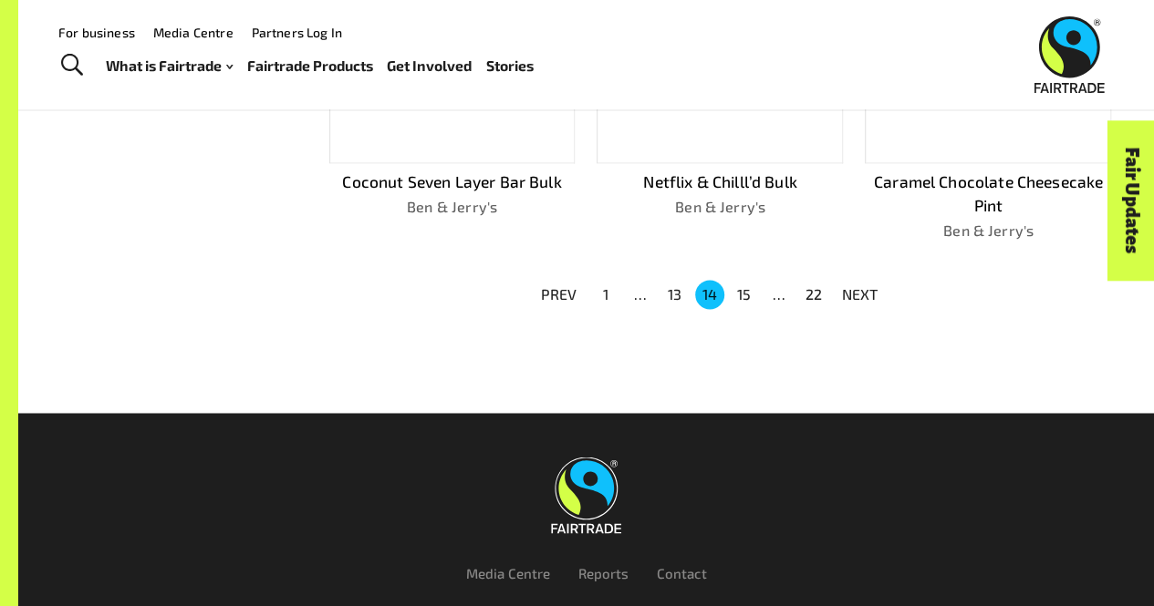
scroll to position [1259, 0]
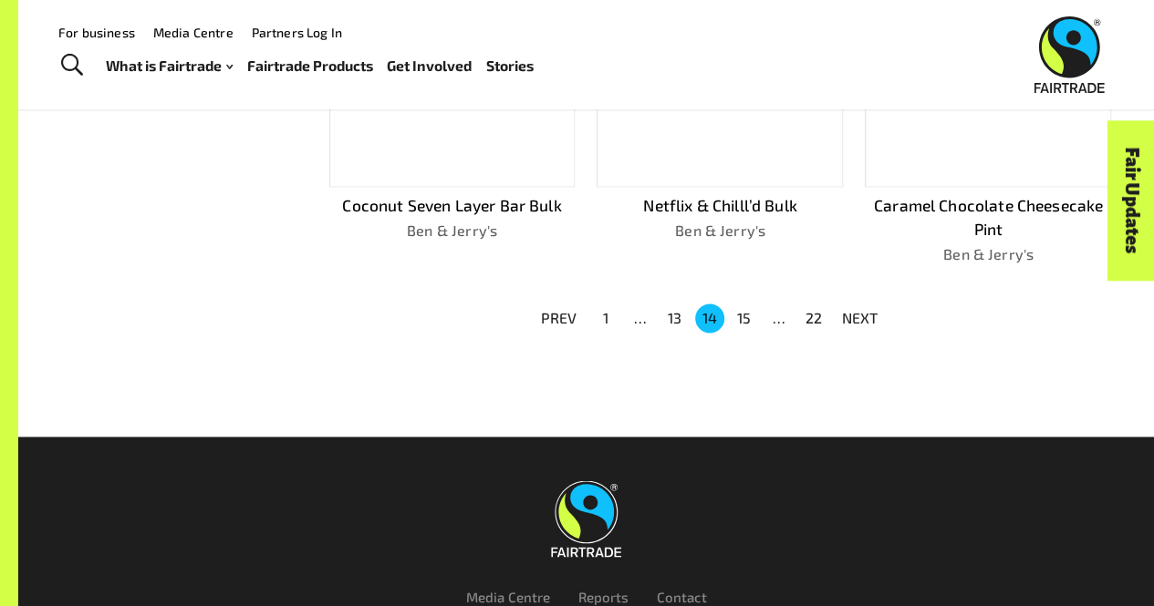
click at [857, 311] on p "NEXT" at bounding box center [860, 318] width 36 height 22
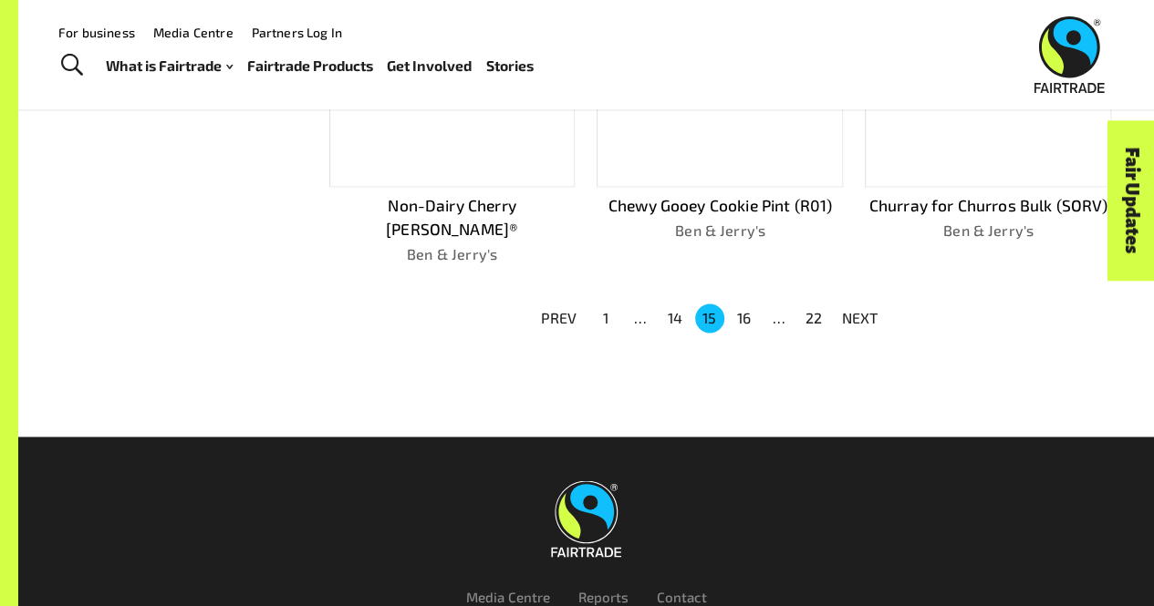
scroll to position [1211, 0]
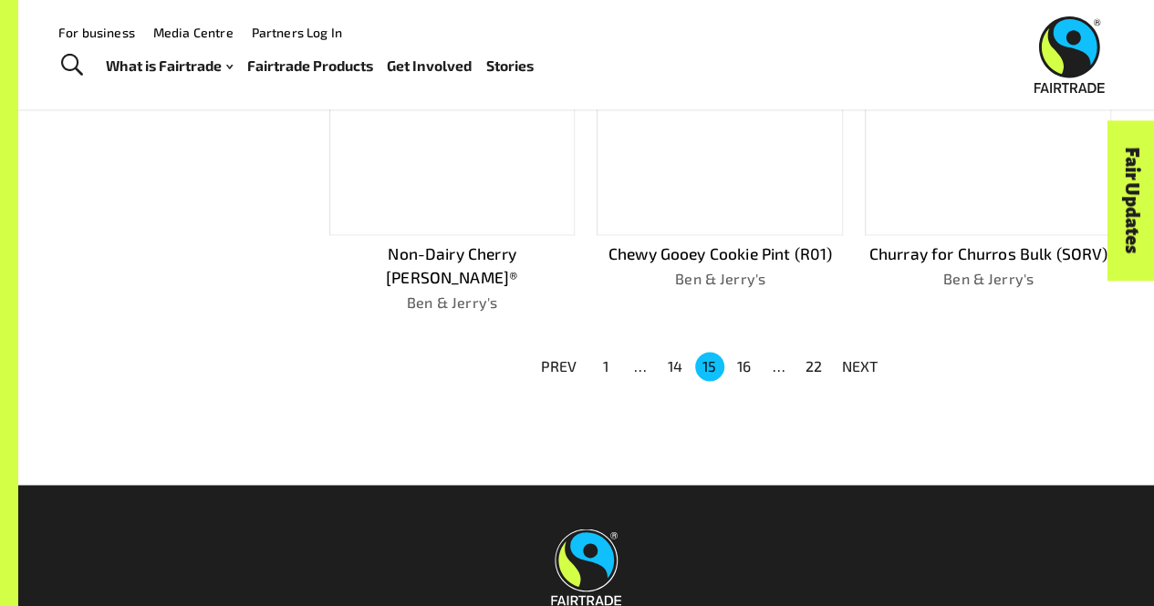
click at [857, 356] on p "NEXT" at bounding box center [860, 367] width 36 height 22
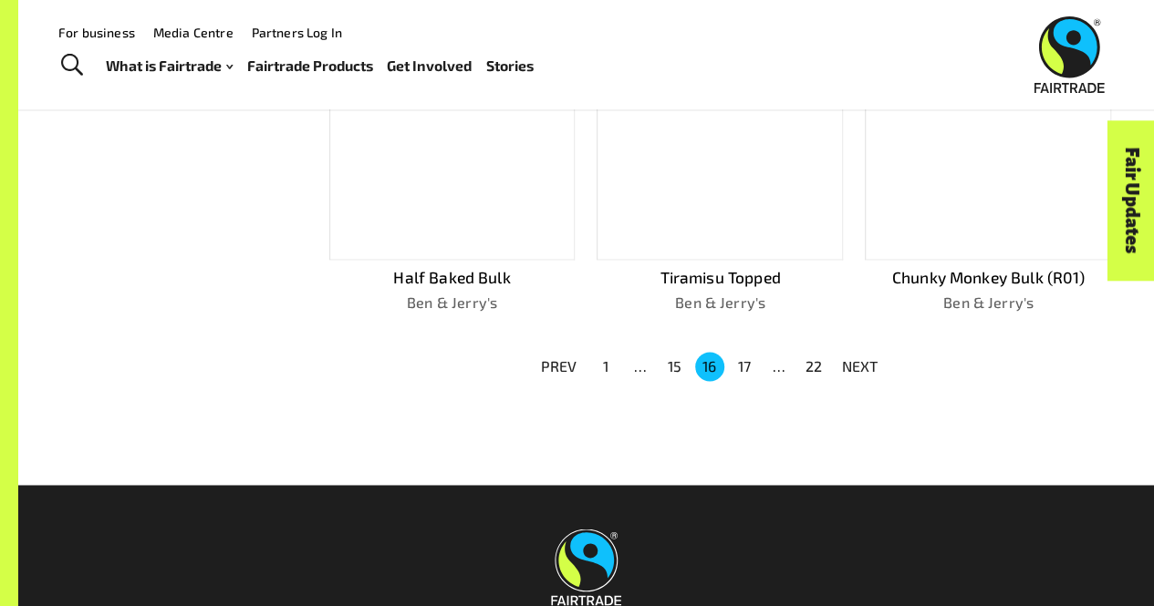
scroll to position [1259, 0]
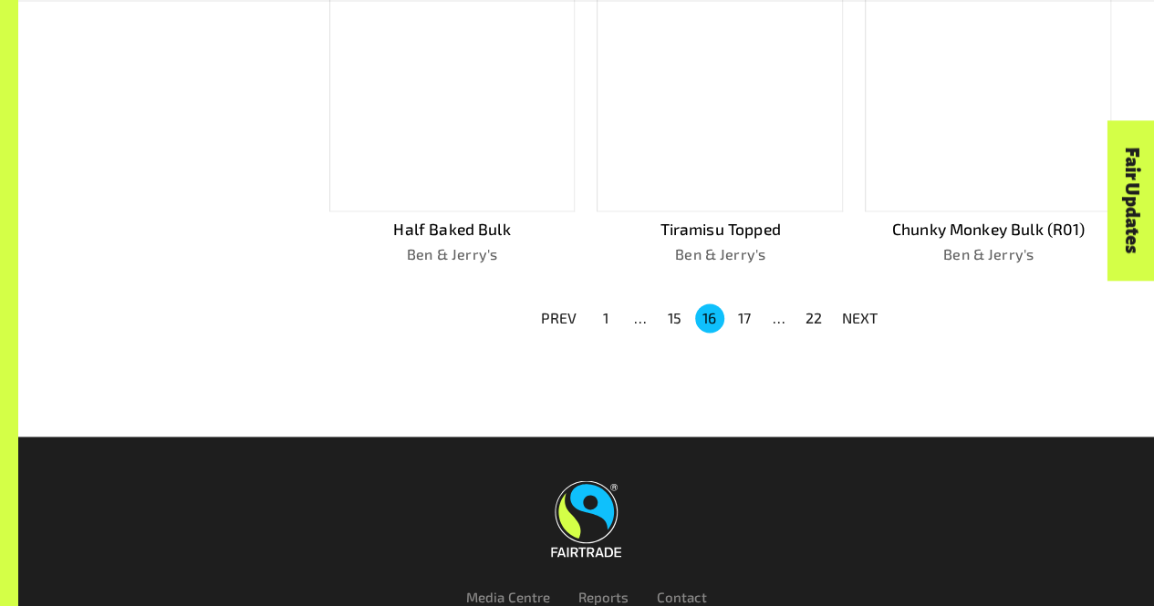
click at [857, 311] on p "NEXT" at bounding box center [860, 318] width 36 height 22
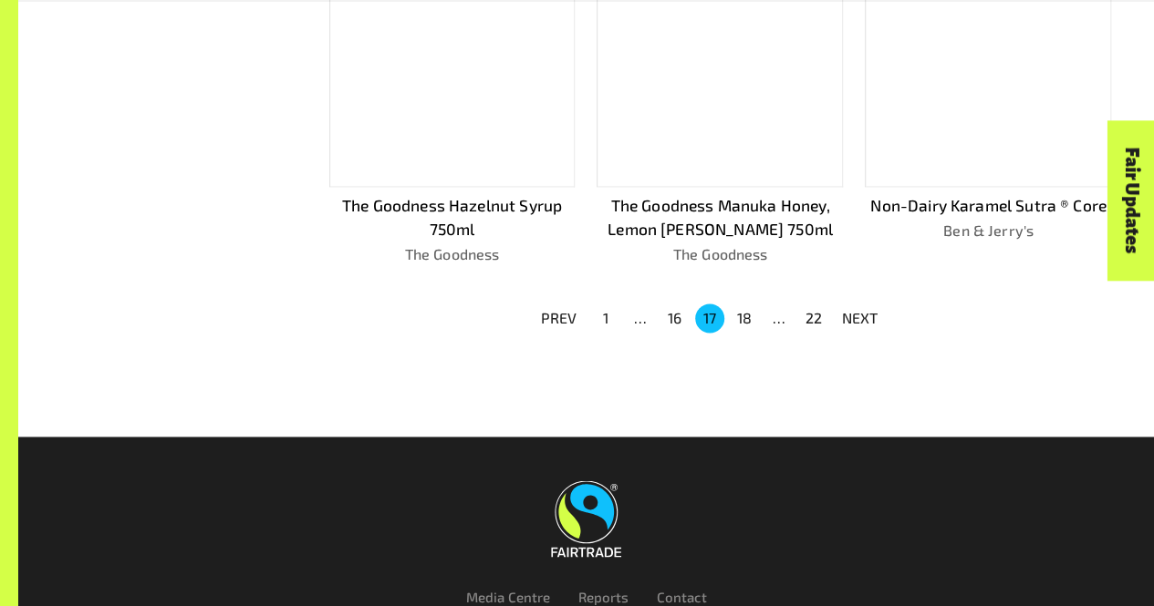
click at [812, 314] on button "22" at bounding box center [813, 318] width 29 height 29
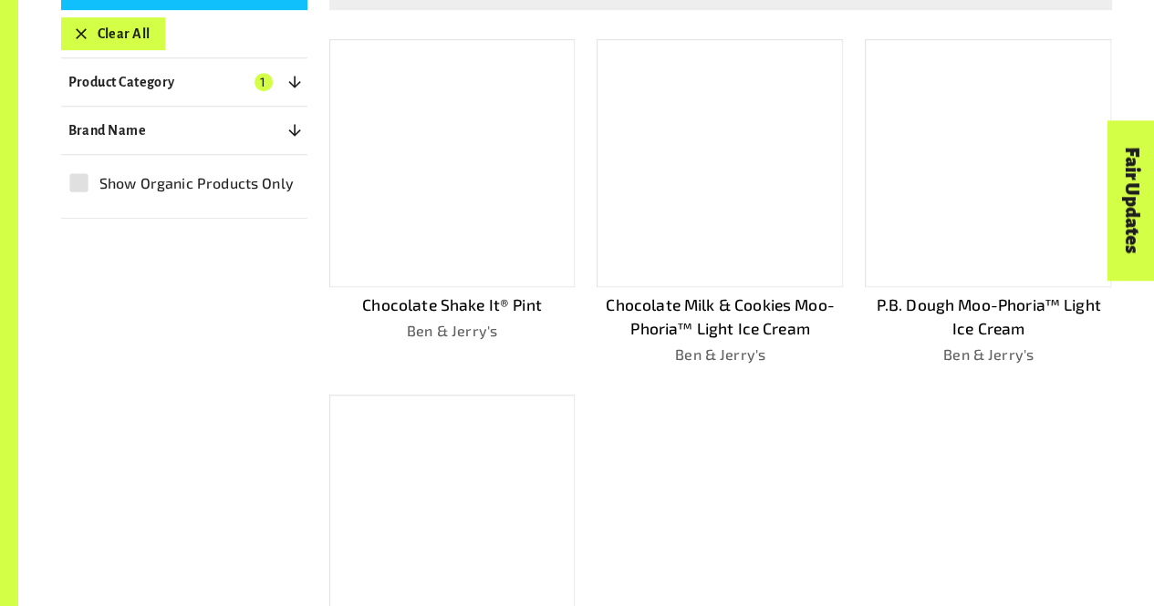
scroll to position [881, 0]
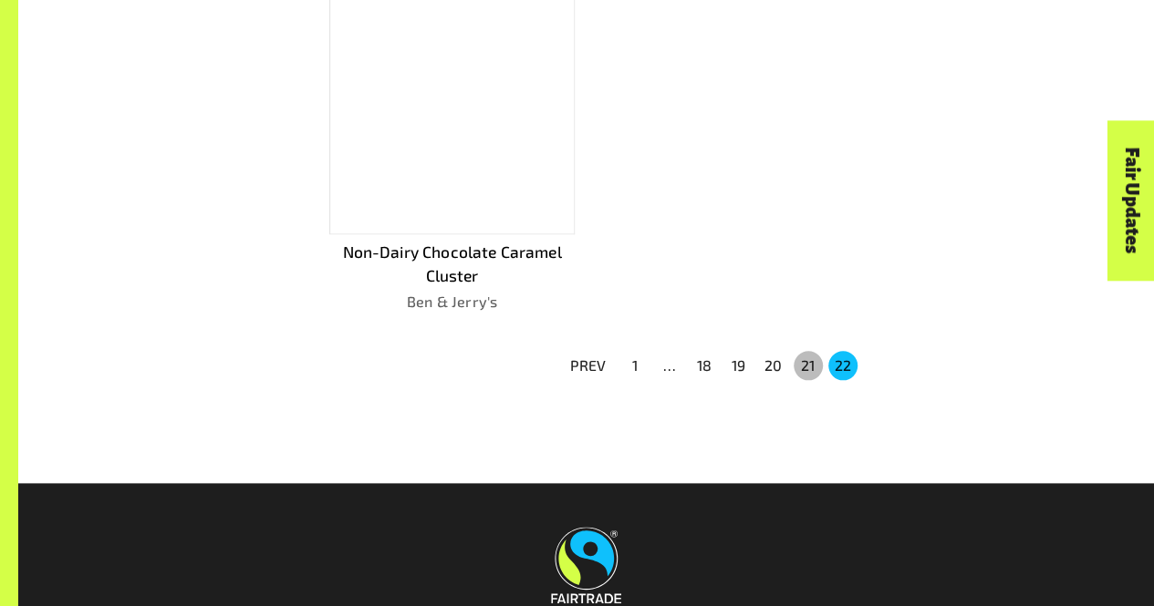
click at [798, 359] on button "21" at bounding box center [807, 365] width 29 height 29
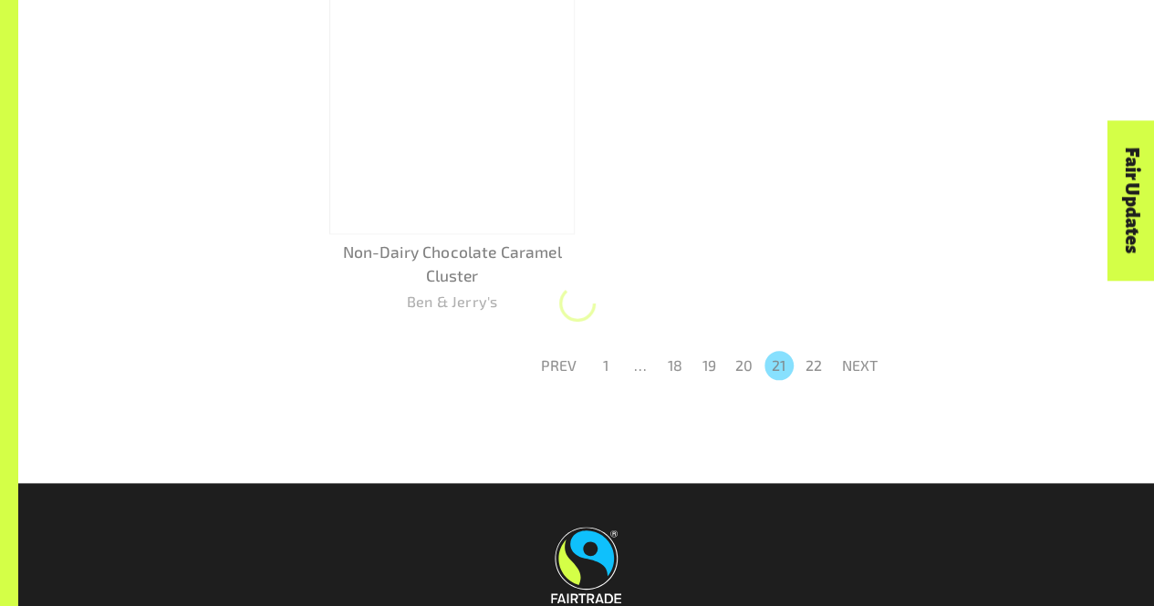
scroll to position [1212, 0]
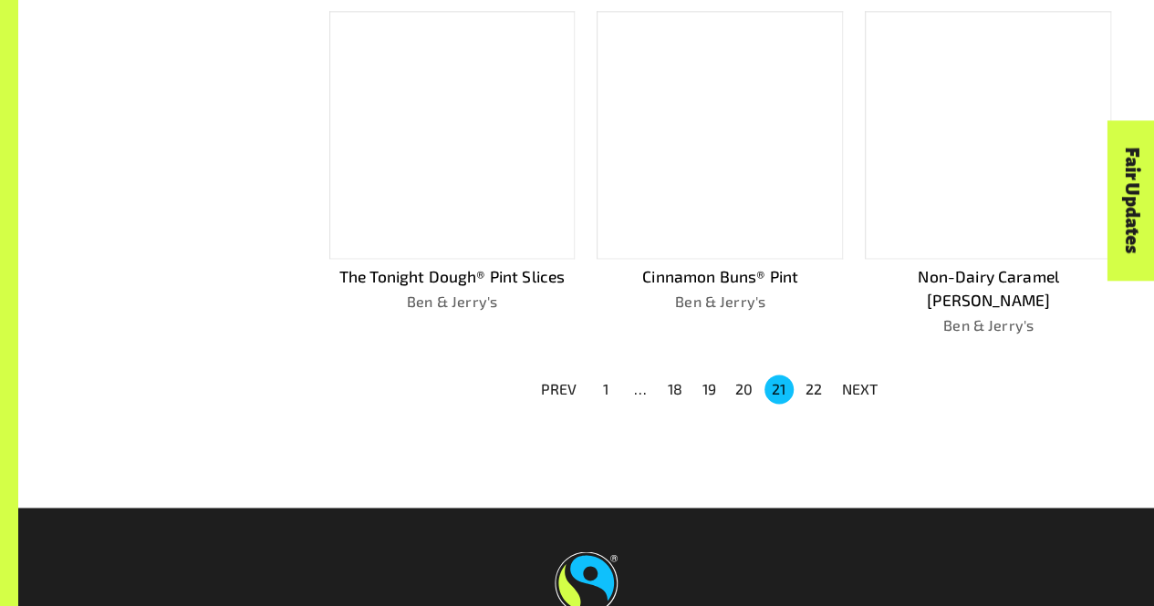
click at [734, 375] on button "20" at bounding box center [744, 389] width 29 height 29
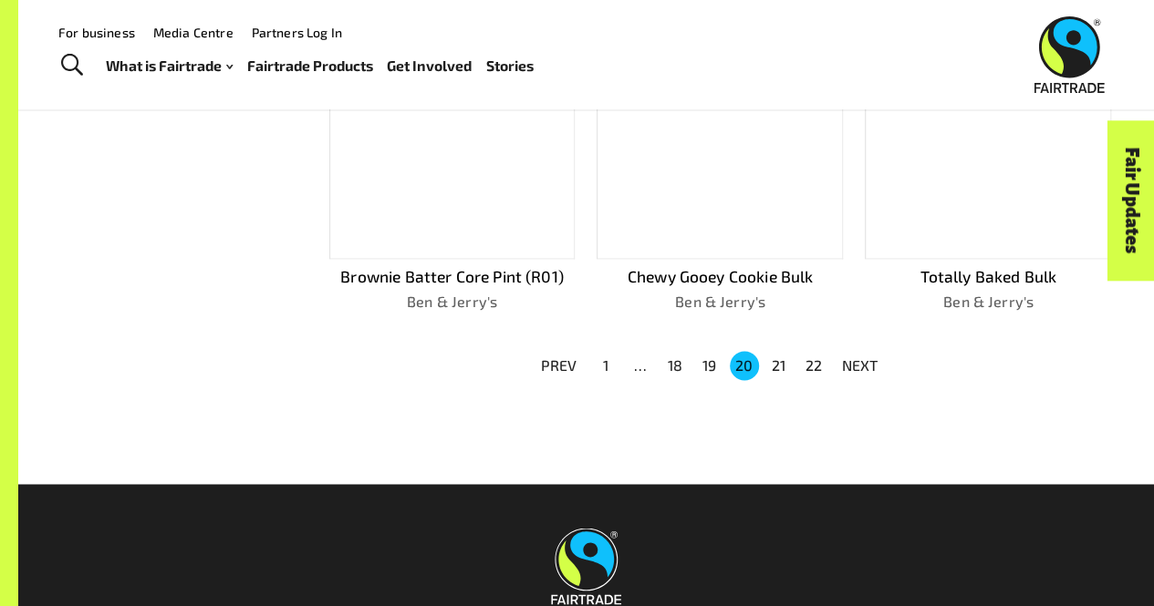
scroll to position [1188, 0]
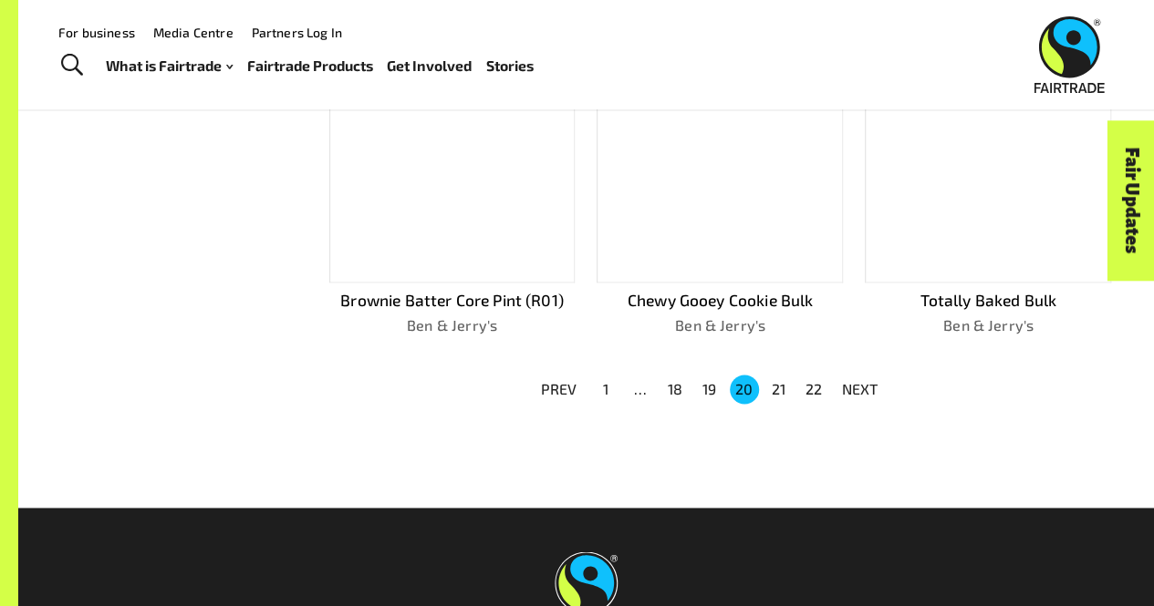
click at [715, 375] on button "19" at bounding box center [709, 389] width 29 height 29
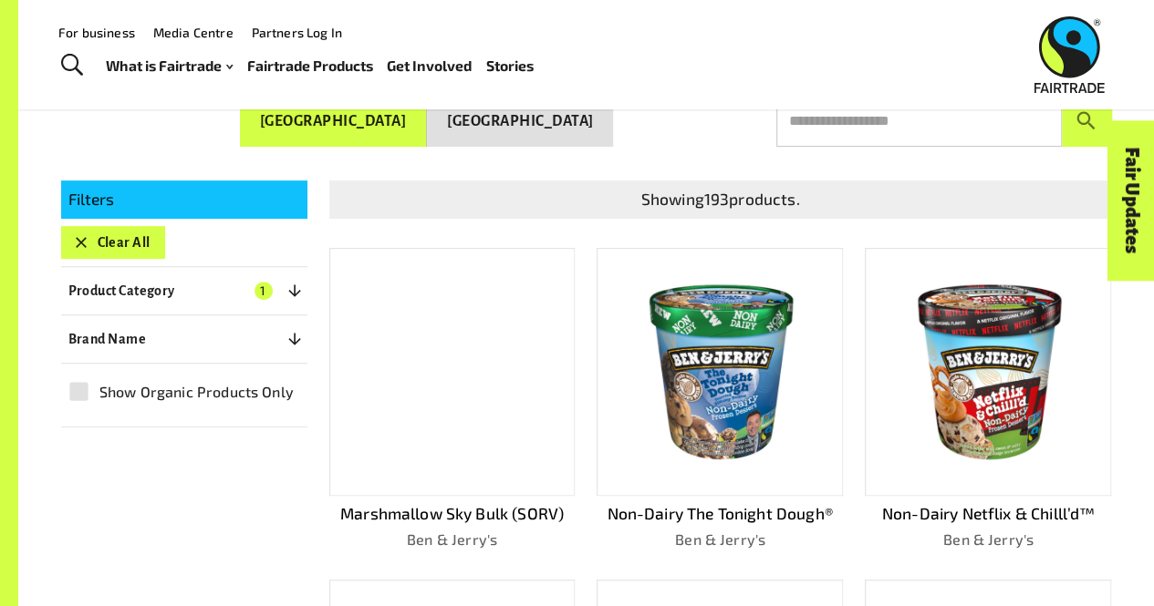
scroll to position [233, 0]
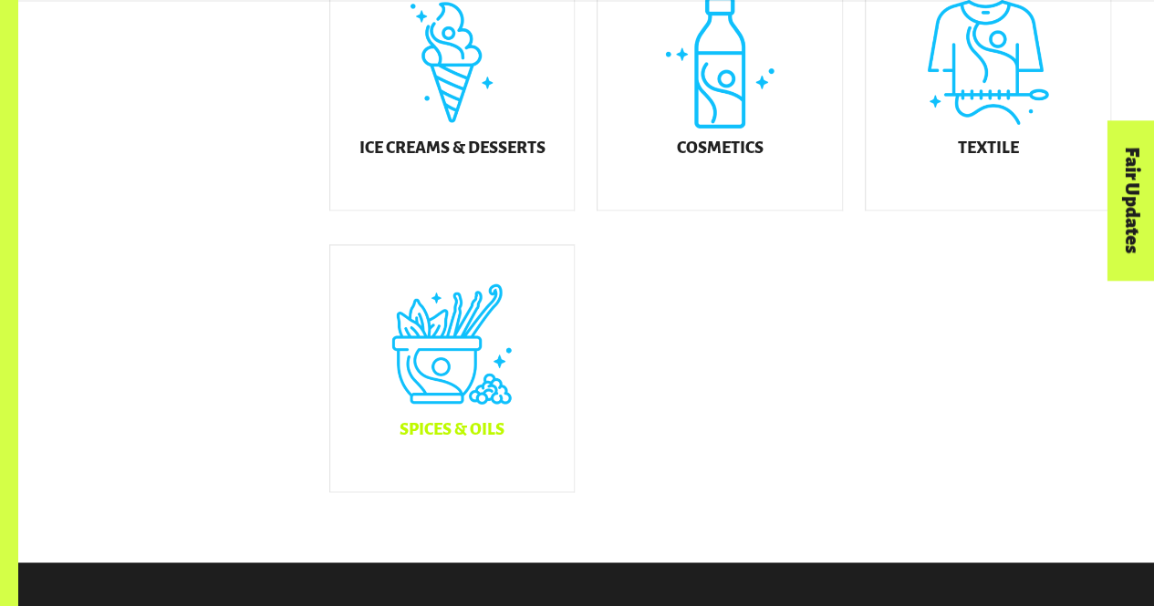
click at [501, 428] on div "Spices & Oils" at bounding box center [452, 368] width 244 height 246
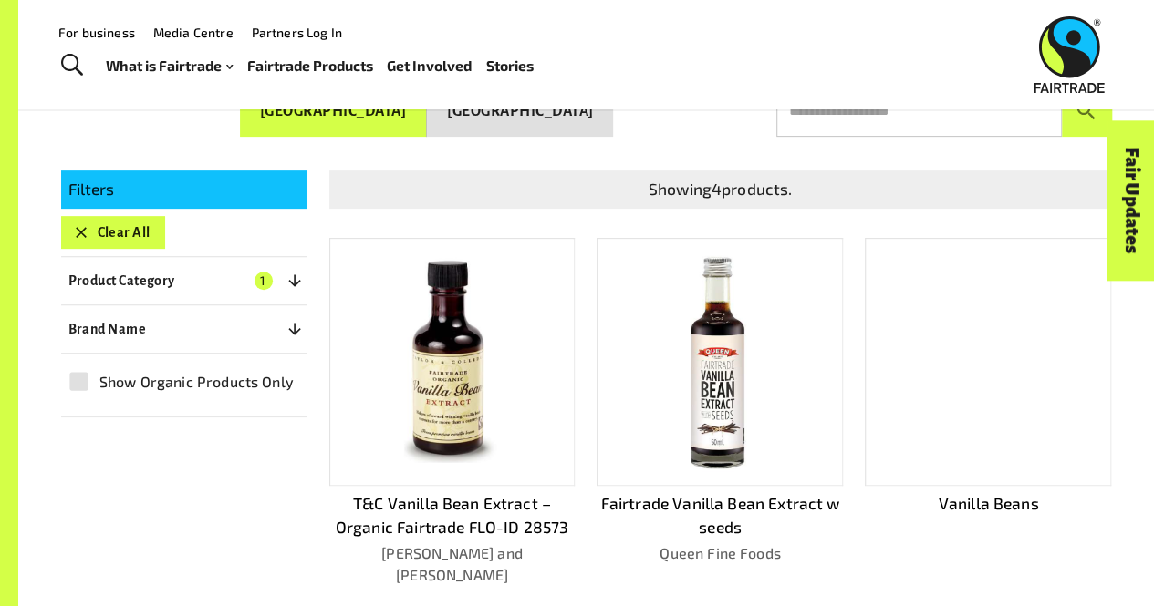
scroll to position [272, 0]
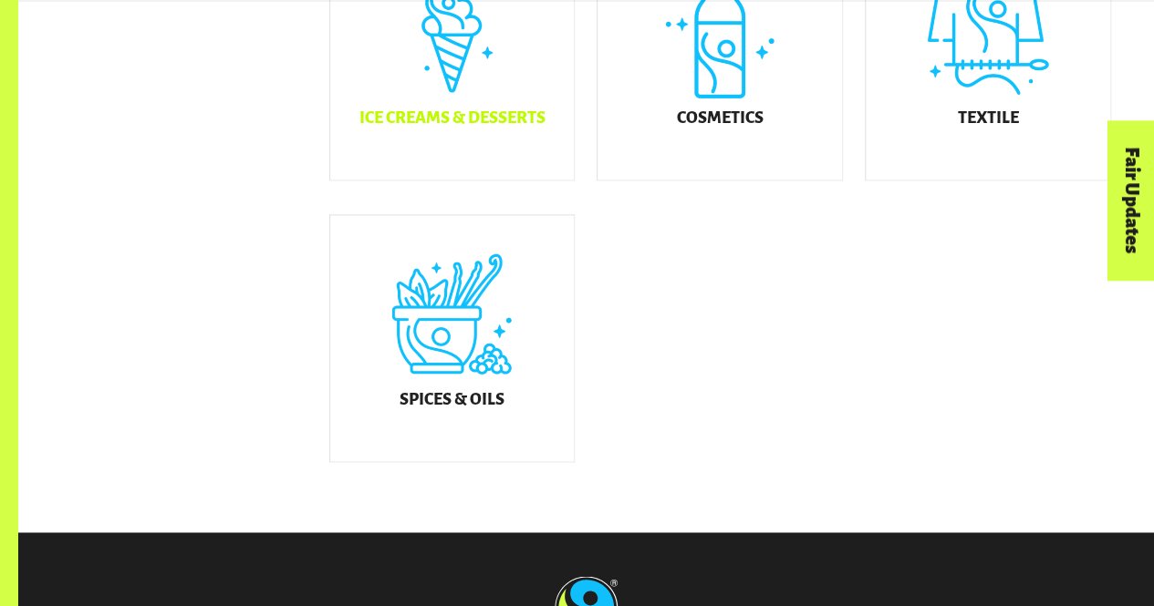
scroll to position [1163, 0]
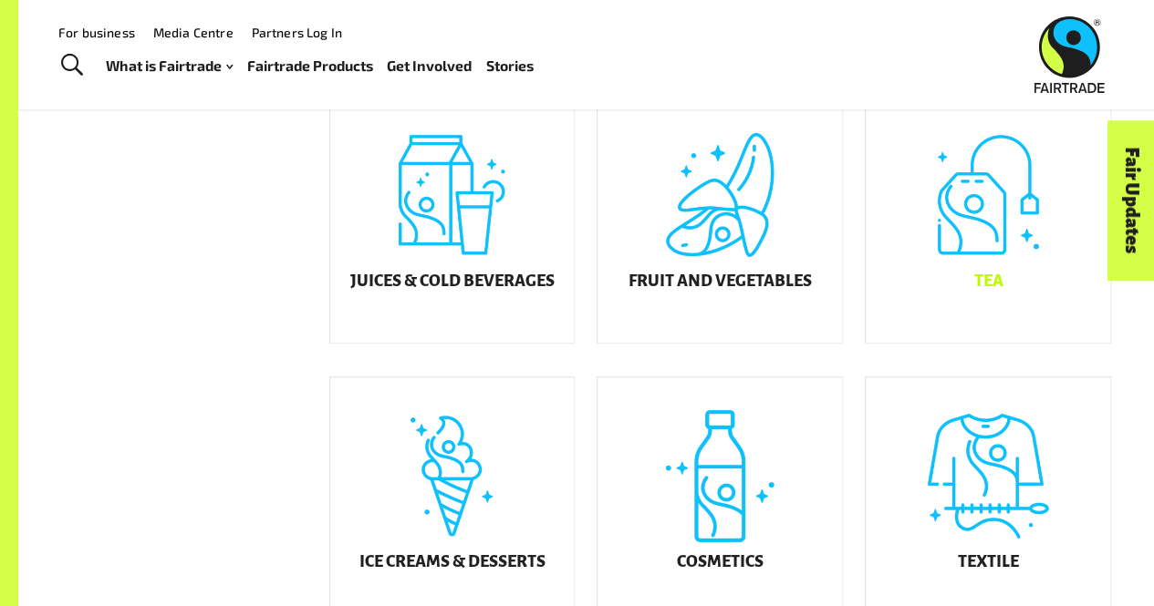
click at [943, 175] on div "Tea" at bounding box center [987, 220] width 244 height 246
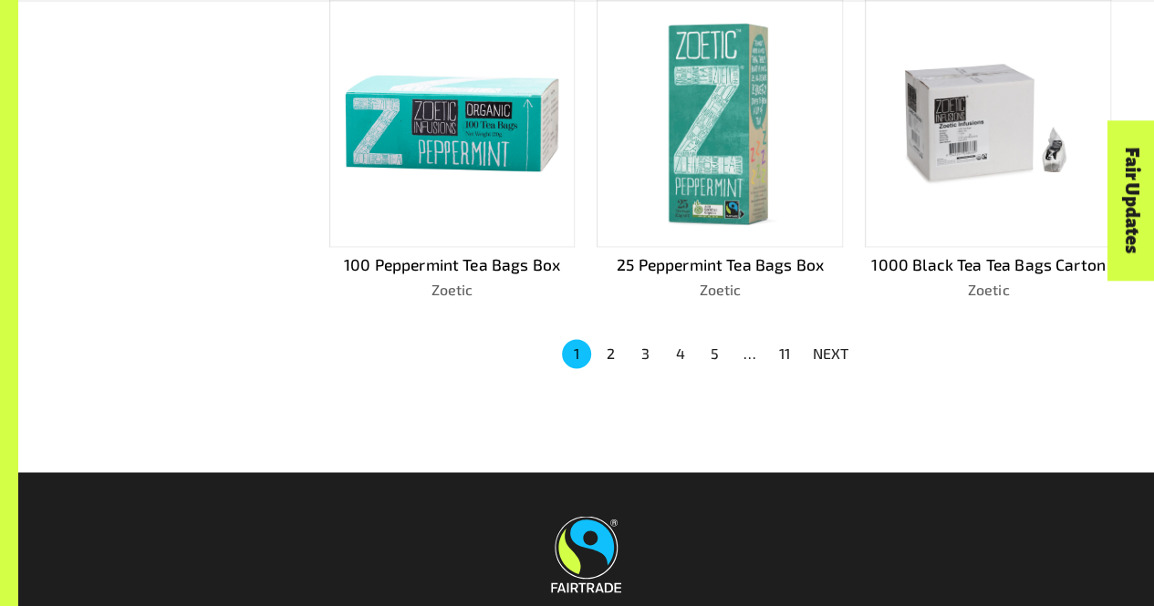
scroll to position [1226, 0]
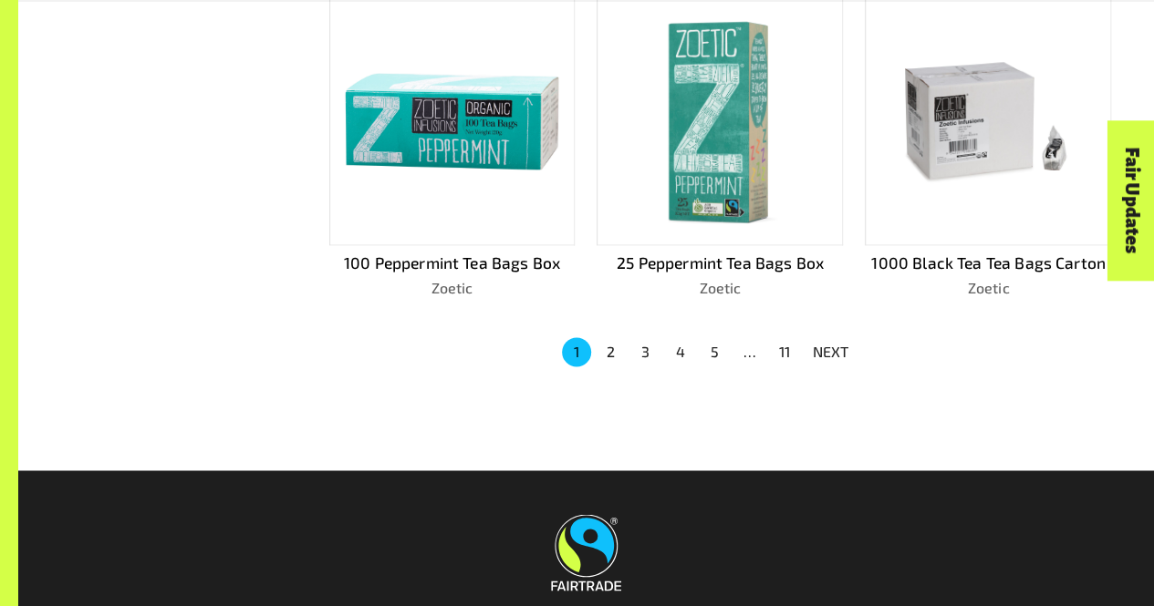
click at [606, 344] on button "2" at bounding box center [610, 351] width 29 height 29
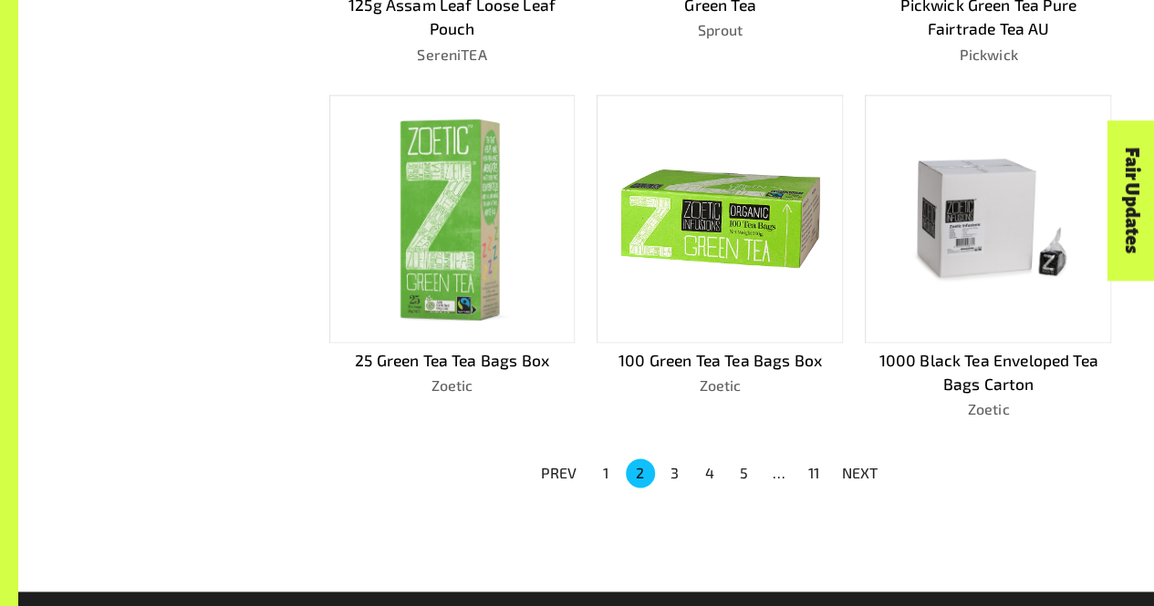
scroll to position [1129, 0]
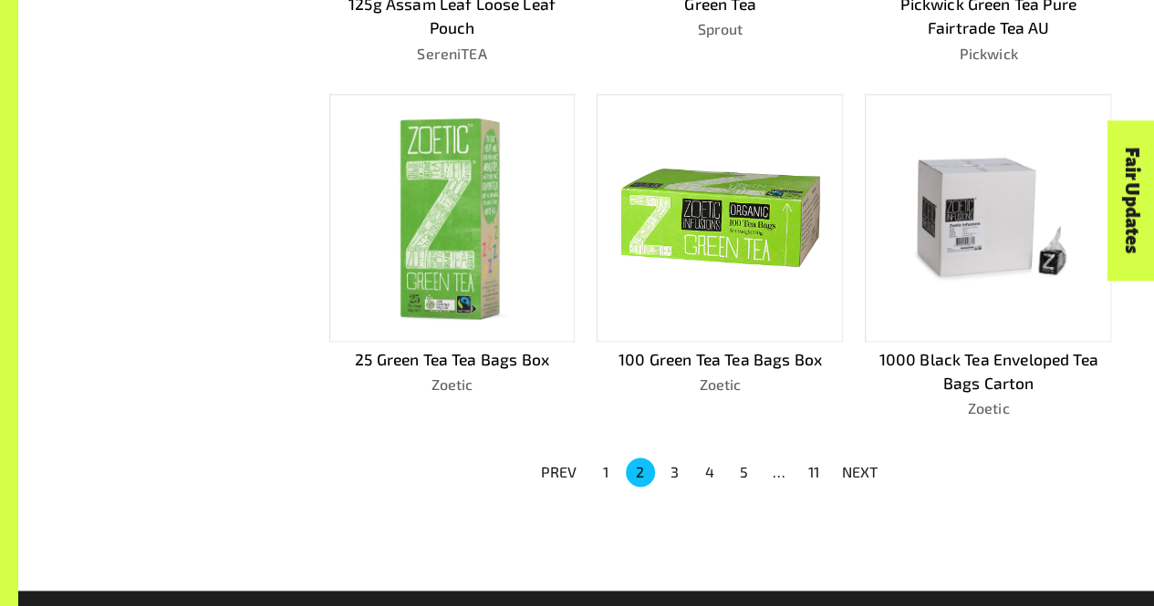
click at [667, 468] on button "3" at bounding box center [674, 472] width 29 height 29
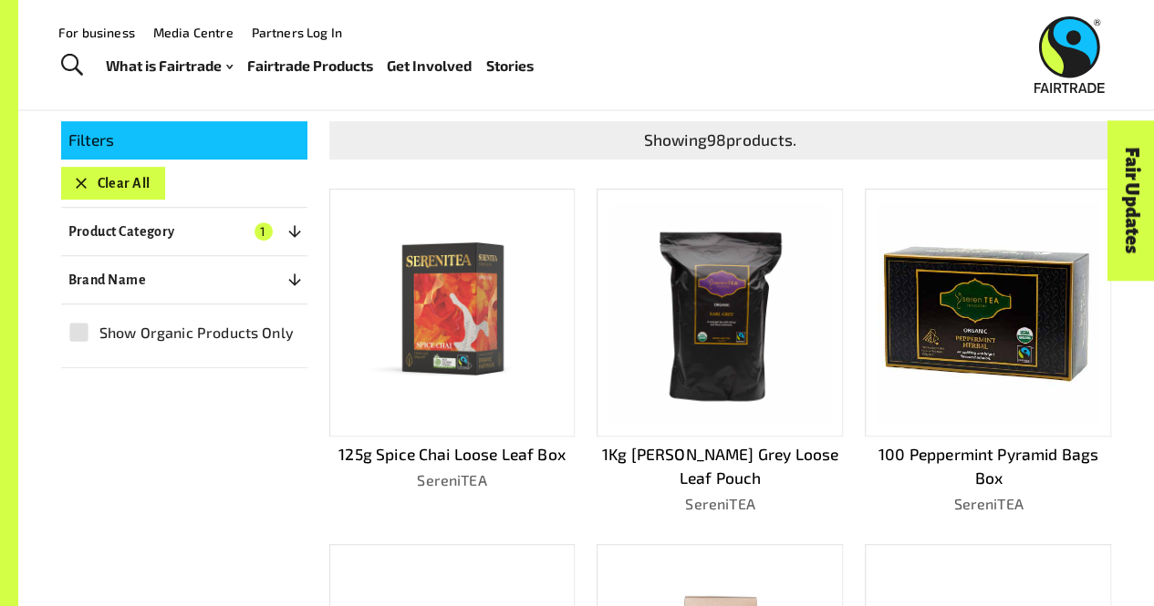
scroll to position [297, 0]
